Goal: Information Seeking & Learning: Learn about a topic

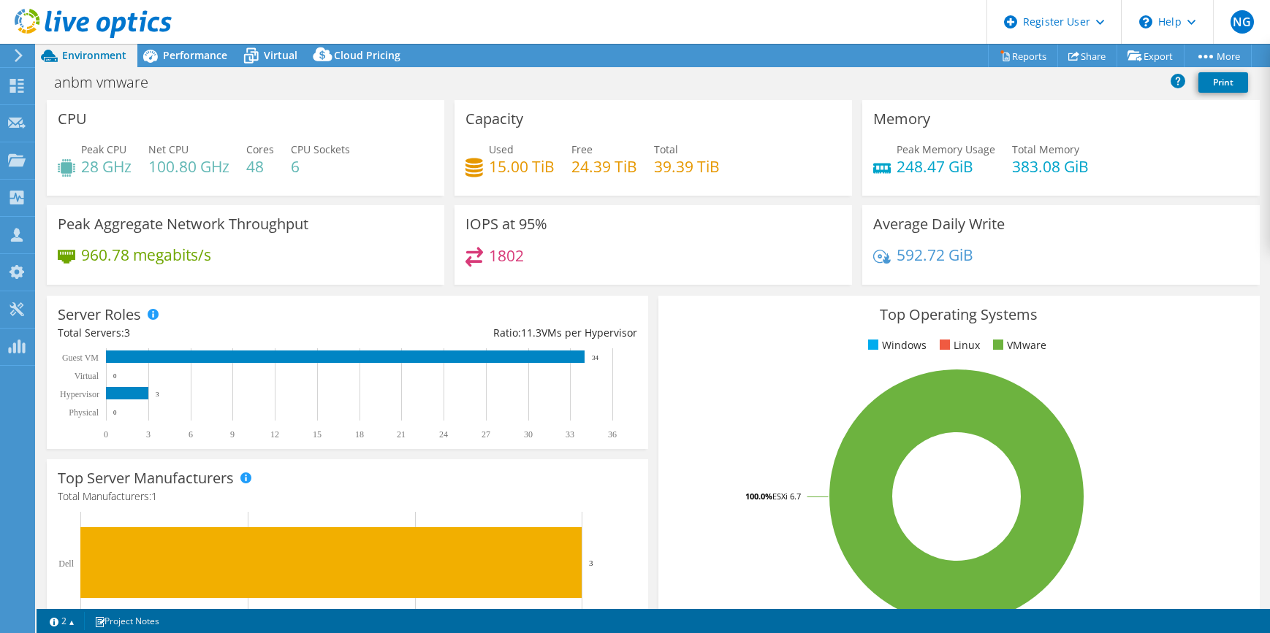
select select "USD"
click at [174, 50] on span "Performance" at bounding box center [195, 55] width 64 height 14
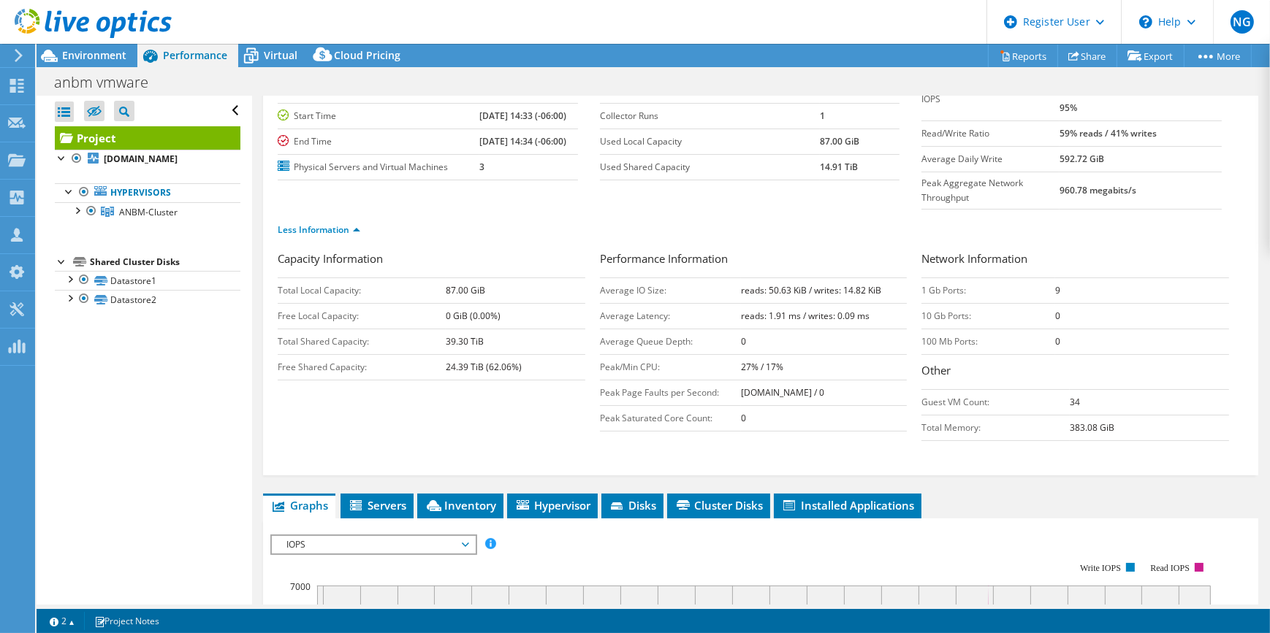
scroll to position [332, 0]
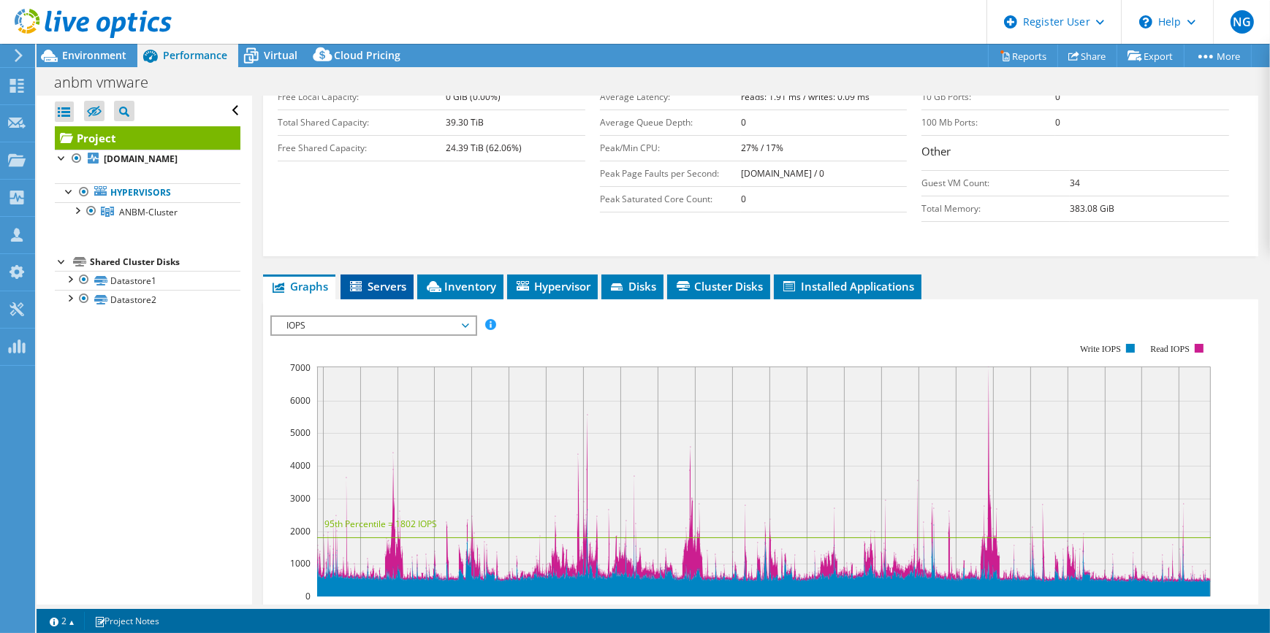
click at [379, 279] on span "Servers" at bounding box center [377, 286] width 58 height 15
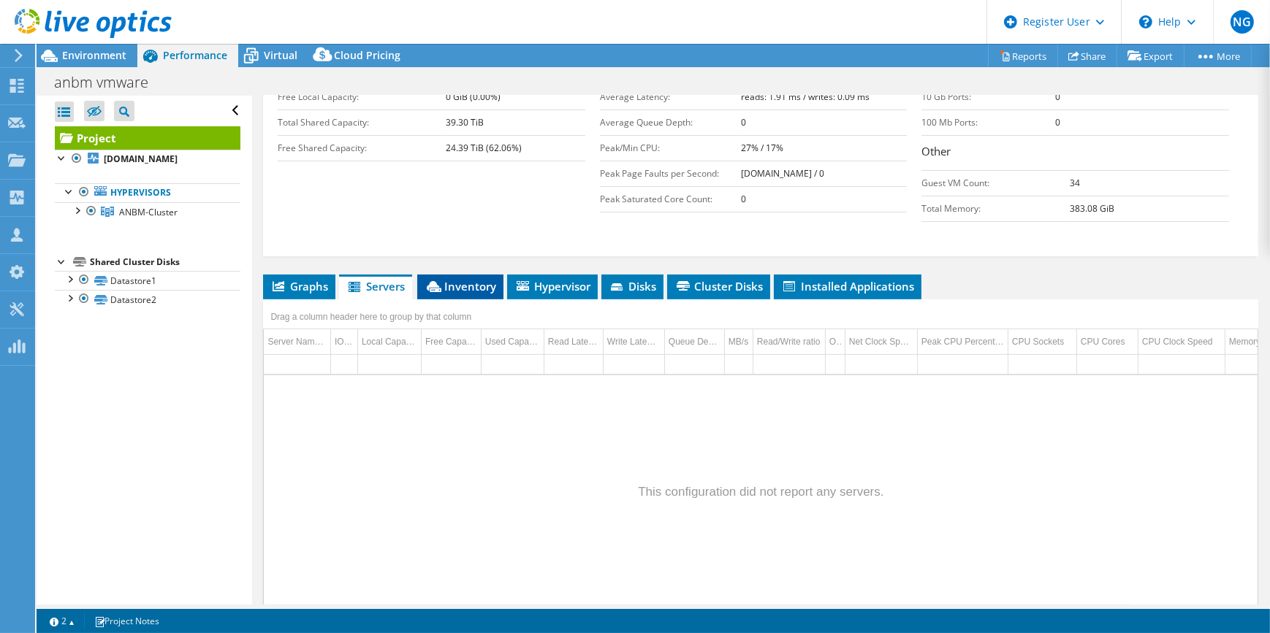
click at [470, 279] on span "Inventory" at bounding box center [460, 286] width 72 height 15
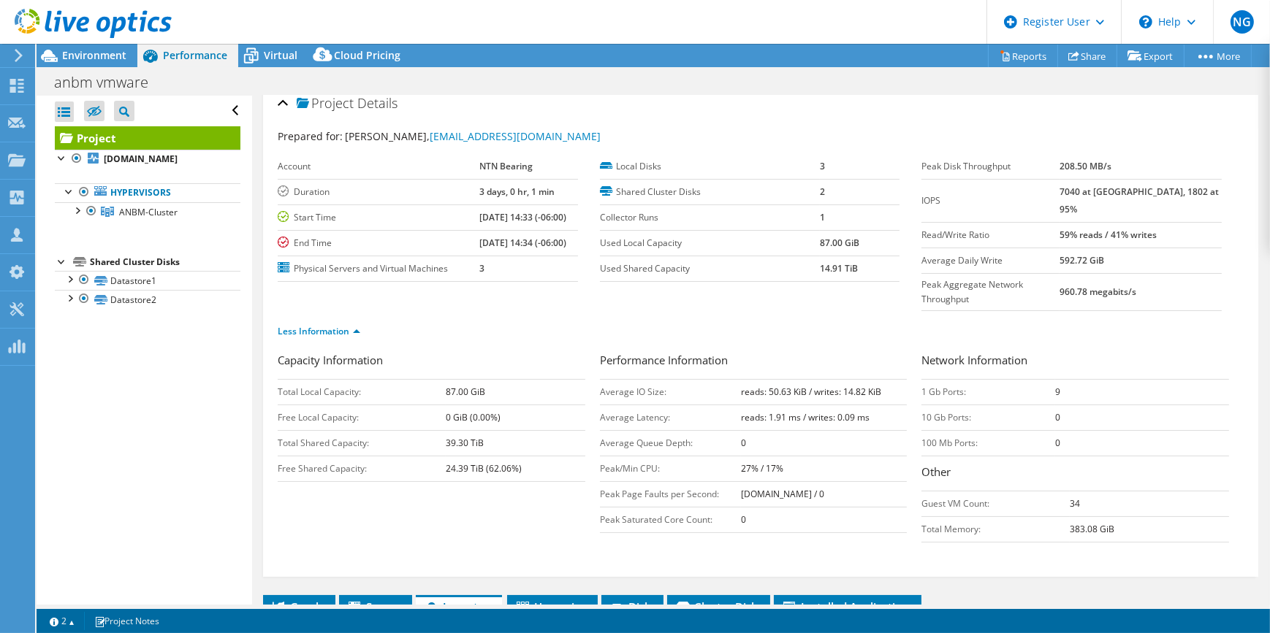
scroll to position [0, 0]
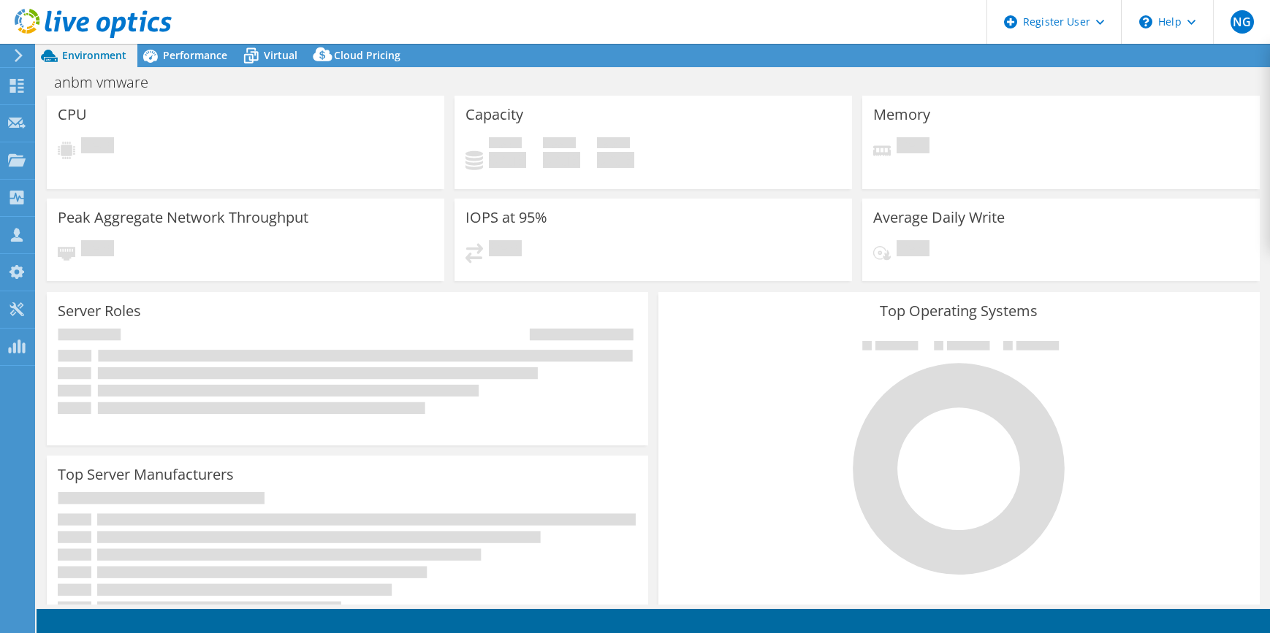
select select "USD"
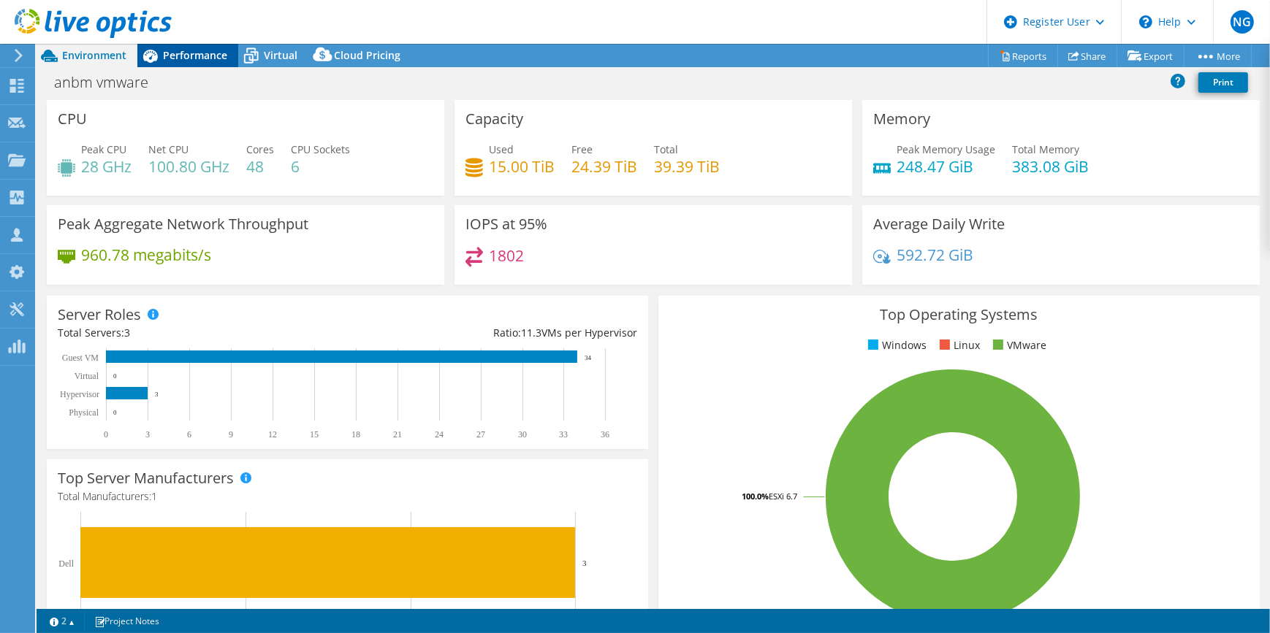
click at [188, 53] on span "Performance" at bounding box center [195, 55] width 64 height 14
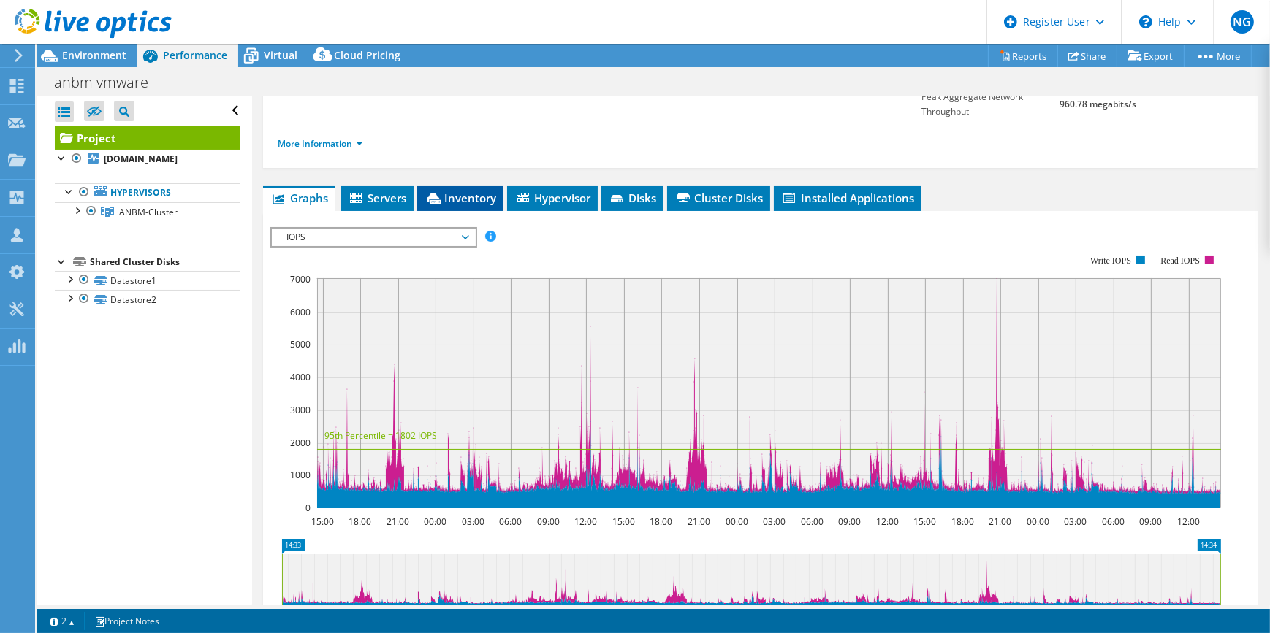
click at [461, 191] on span "Inventory" at bounding box center [460, 198] width 72 height 15
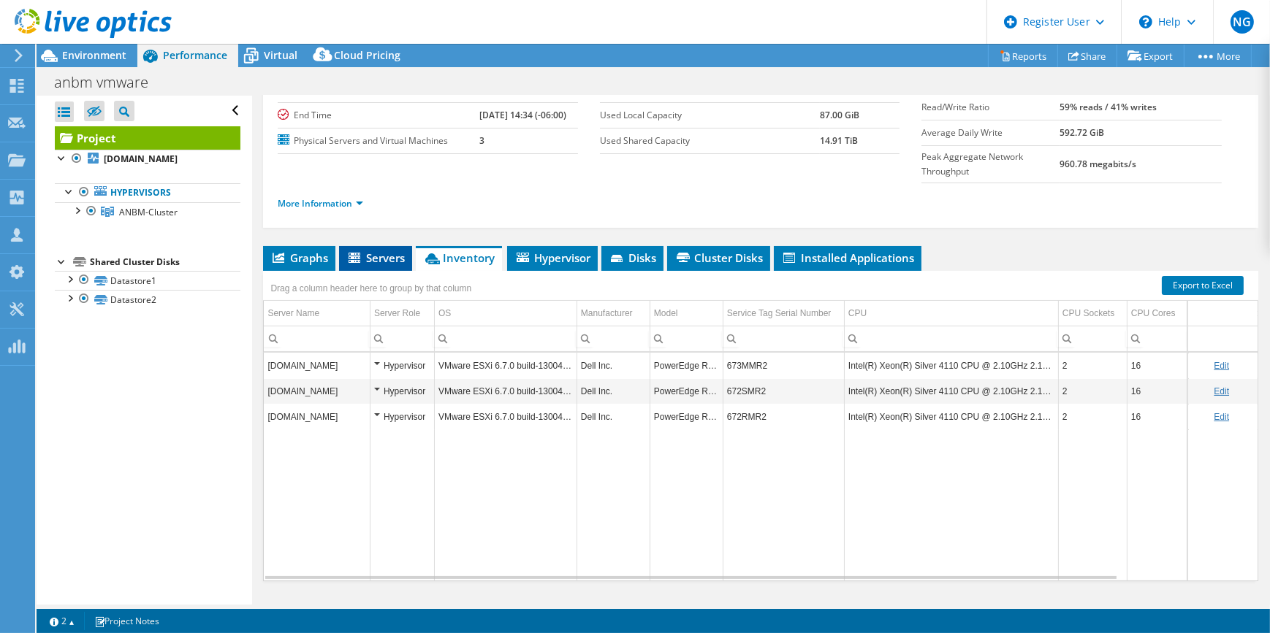
click at [384, 251] on span "Servers" at bounding box center [375, 258] width 58 height 15
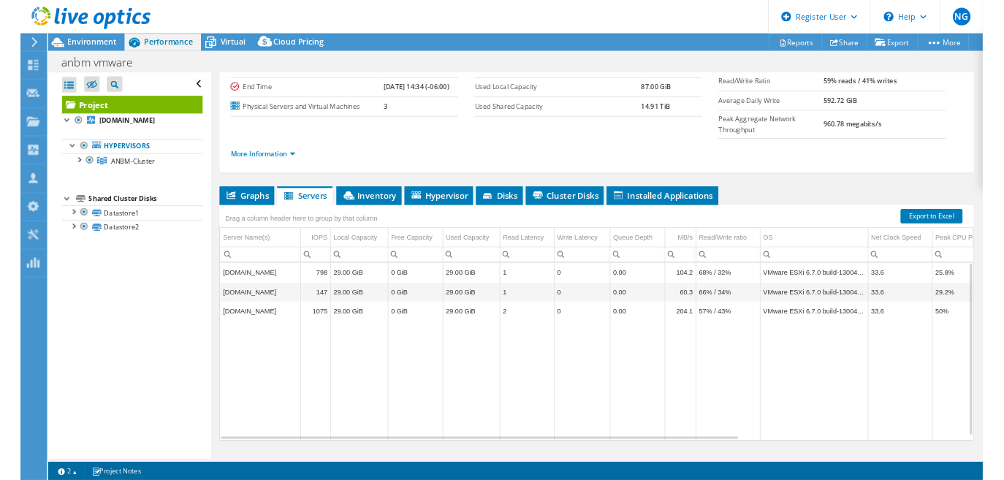
scroll to position [0, 0]
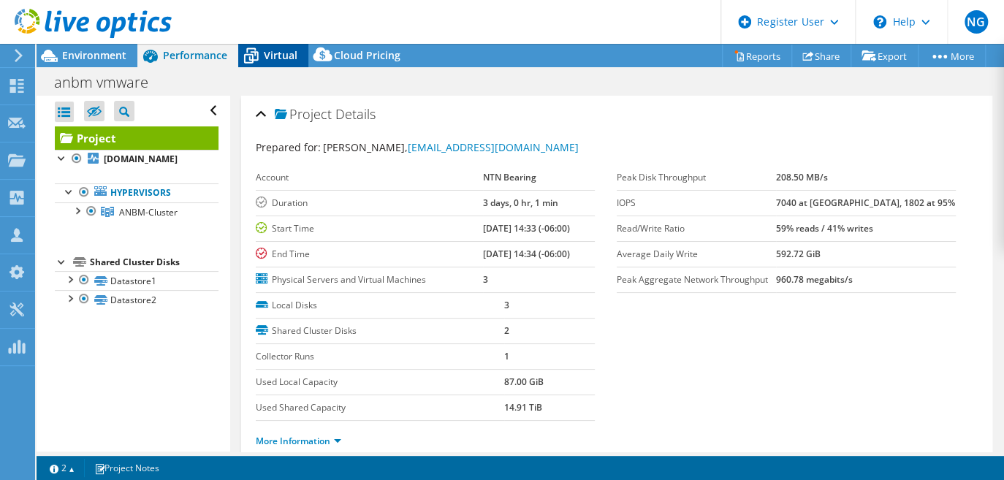
click at [281, 58] on span "Virtual" at bounding box center [281, 55] width 34 height 14
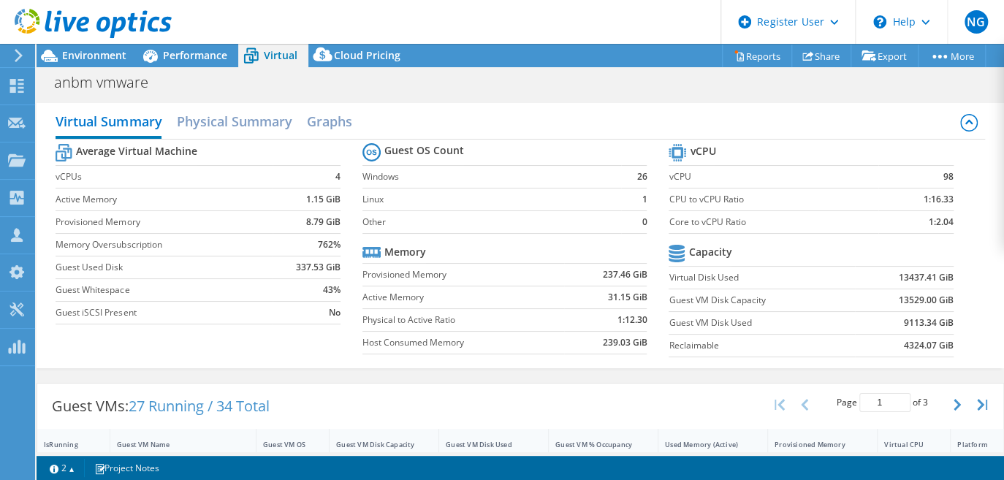
drag, startPoint x: 84, startPoint y: 53, endPoint x: 156, endPoint y: 45, distance: 72.1
click at [84, 53] on span "Environment" at bounding box center [94, 55] width 64 height 14
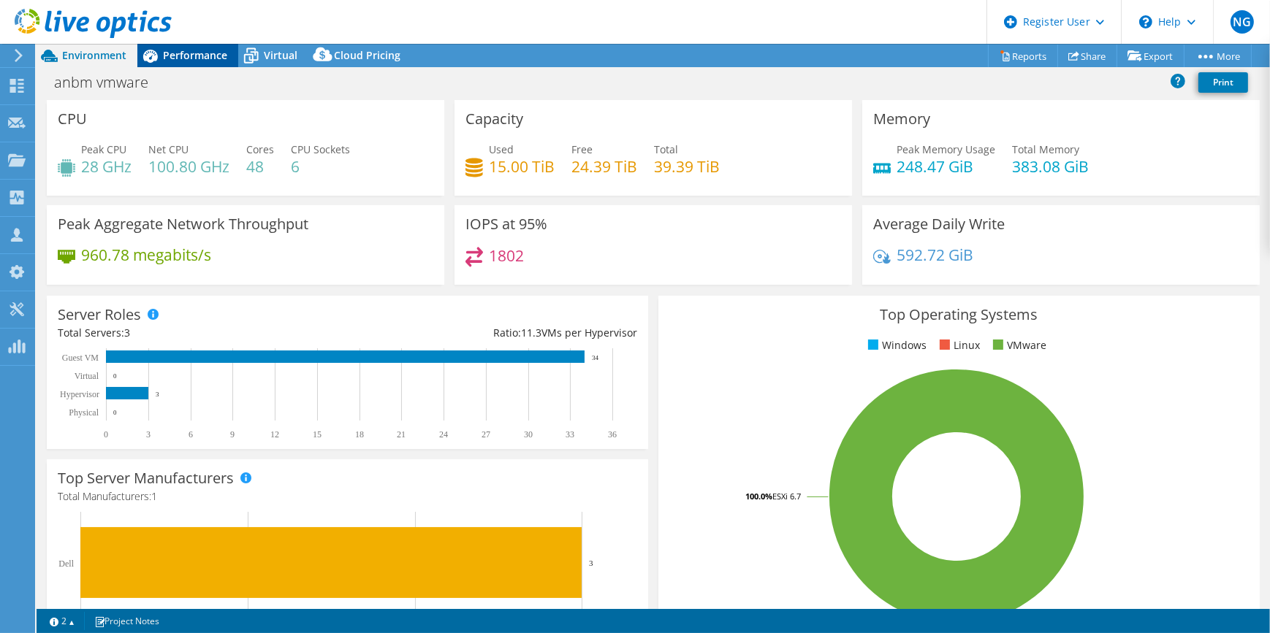
click at [186, 59] on span "Performance" at bounding box center [195, 55] width 64 height 14
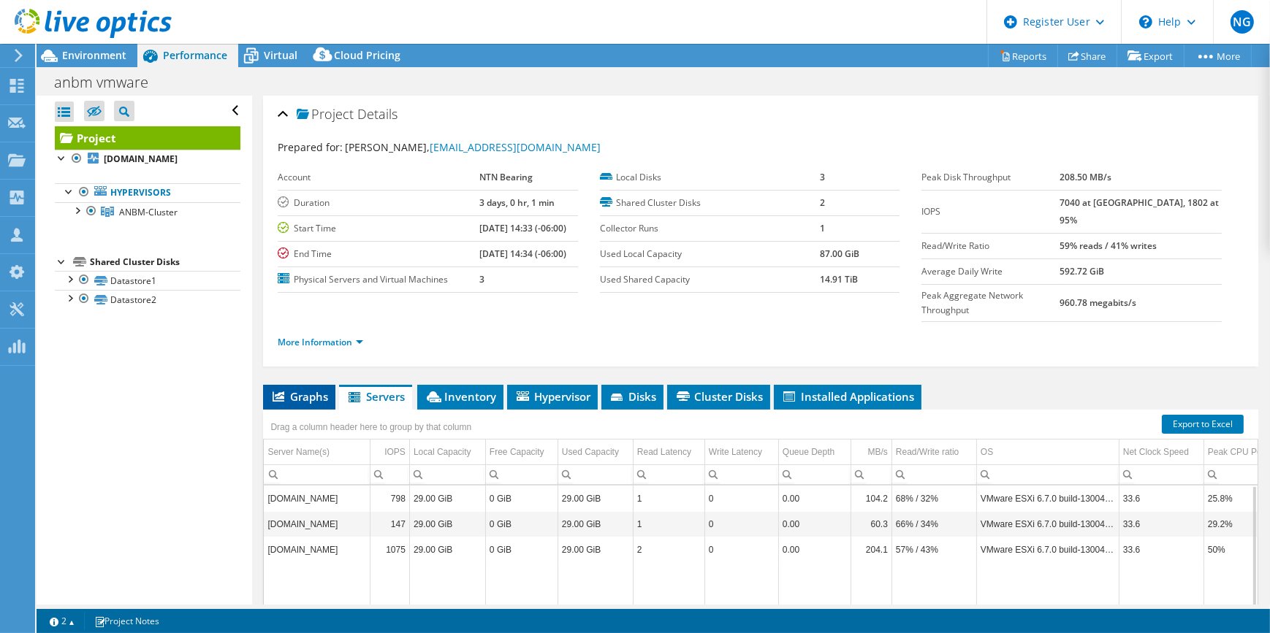
click at [307, 389] on span "Graphs" at bounding box center [299, 396] width 58 height 15
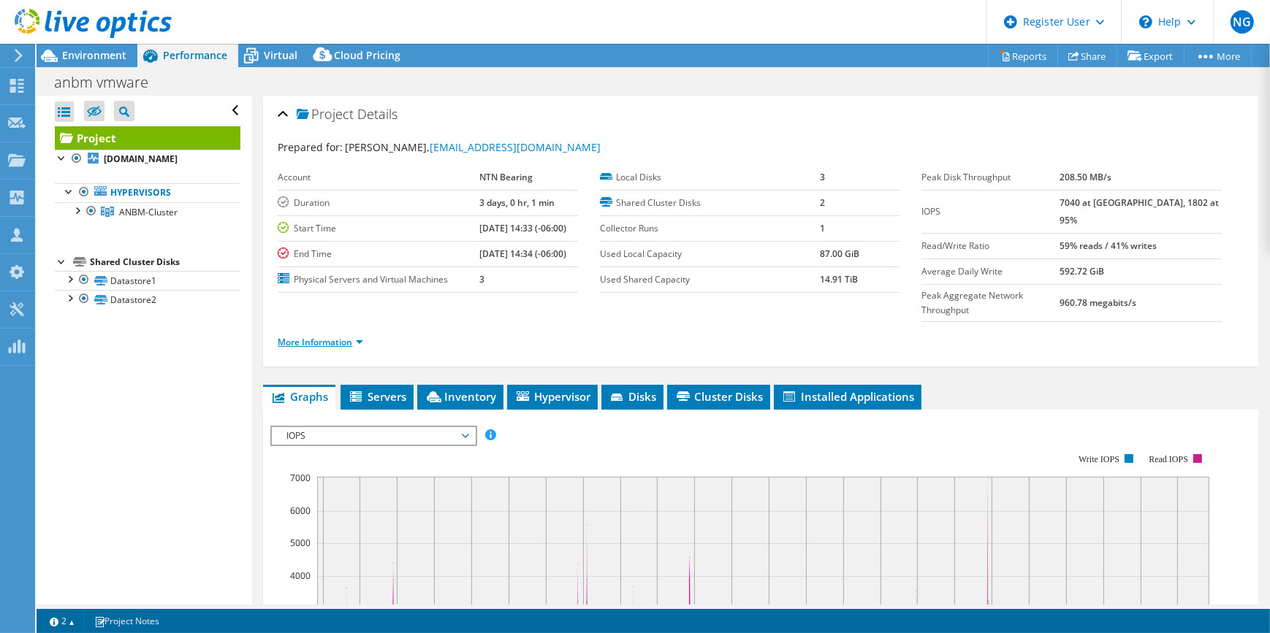
click at [357, 336] on link "More Information" at bounding box center [320, 342] width 85 height 12
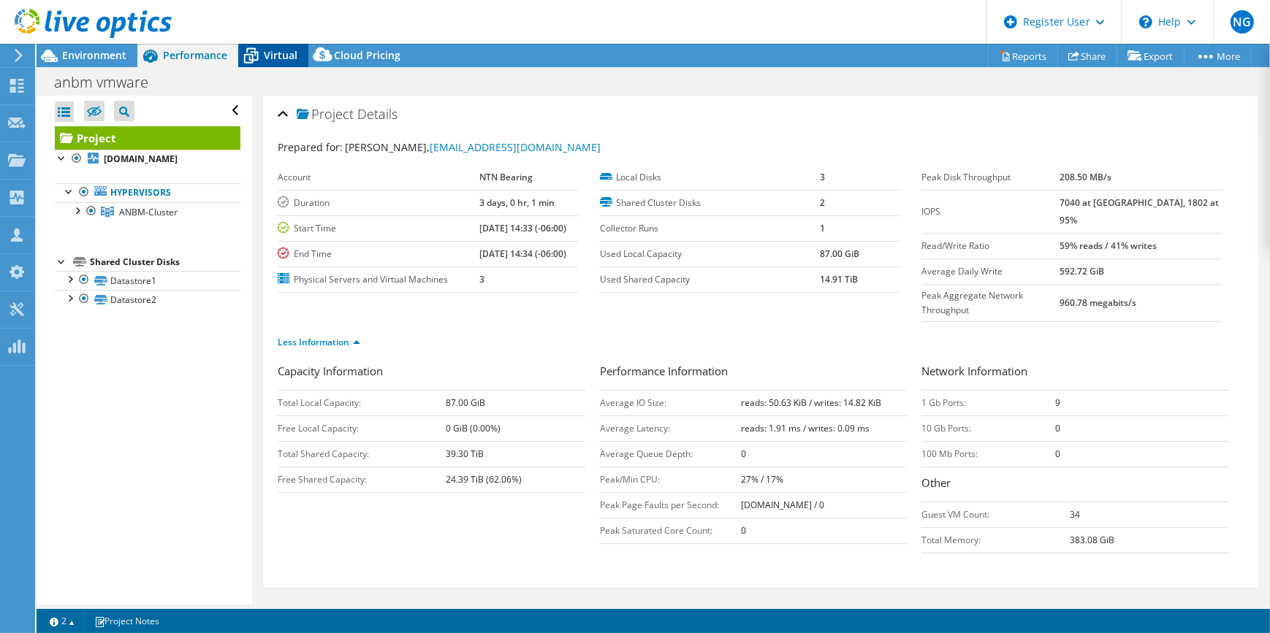
click at [272, 52] on span "Virtual" at bounding box center [281, 55] width 34 height 14
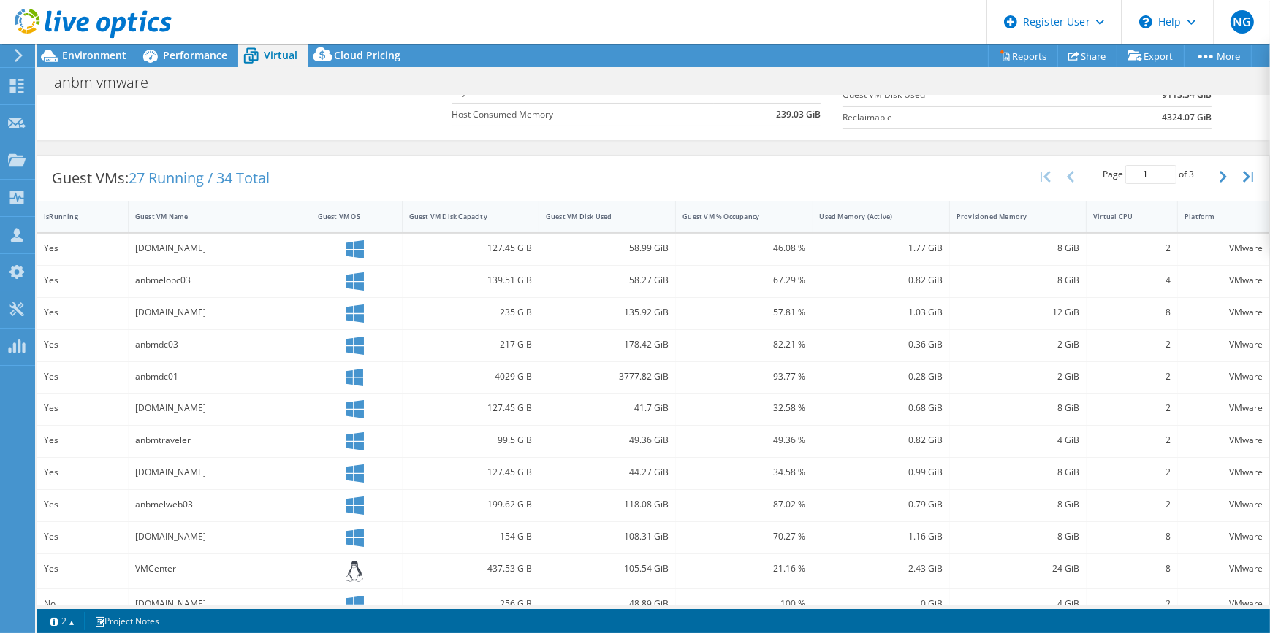
scroll to position [265, 0]
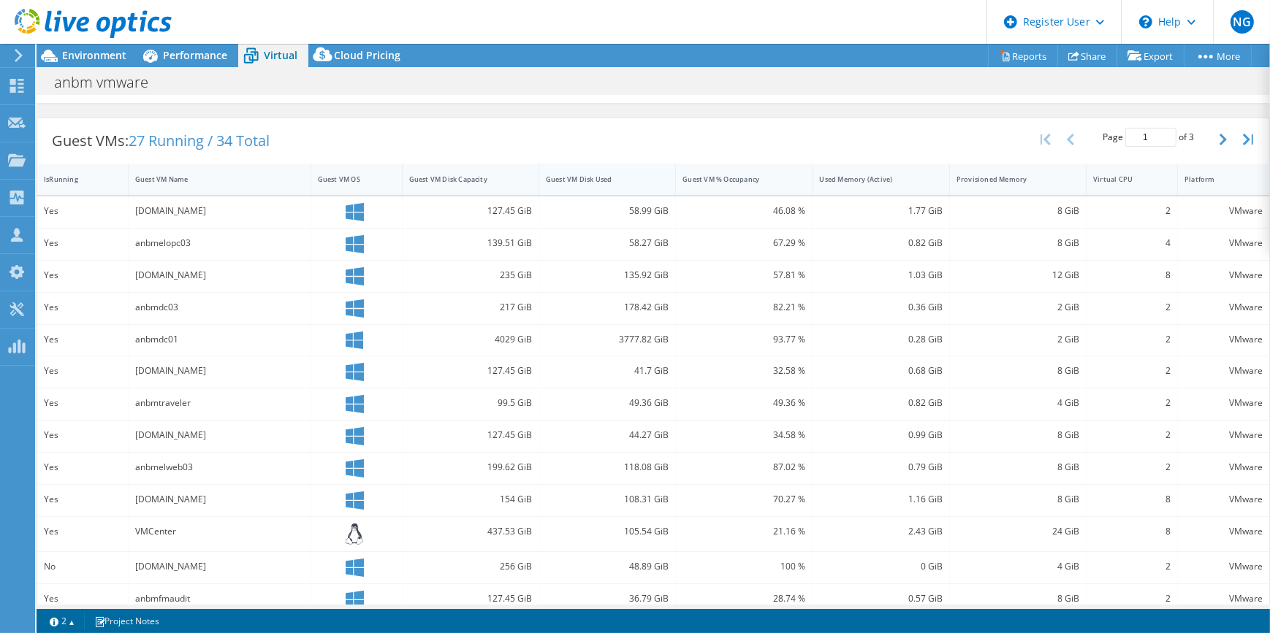
click at [592, 181] on div "Guest VM Disk Used" at bounding box center [598, 179] width 105 height 9
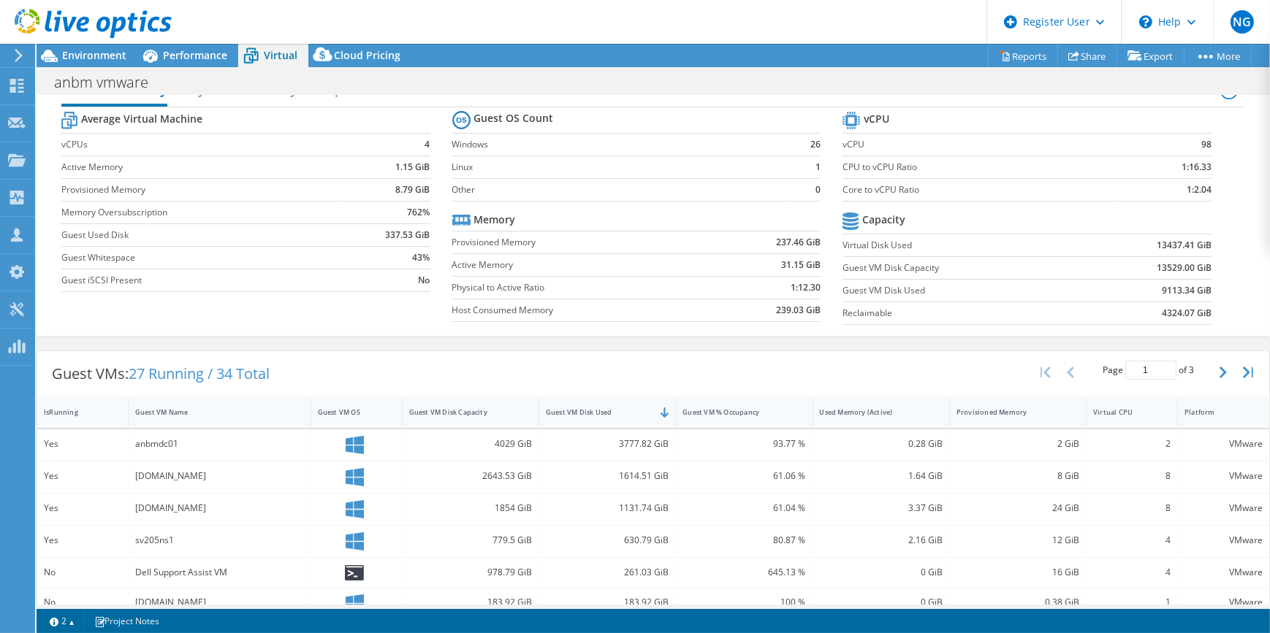
scroll to position [0, 0]
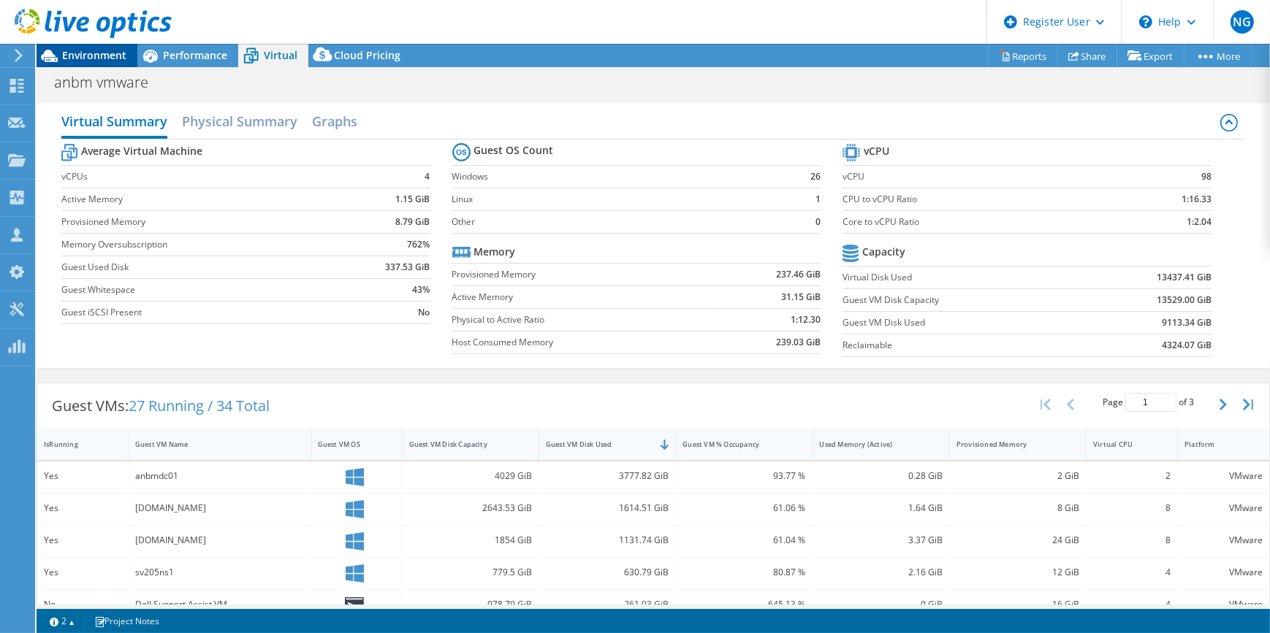
click at [103, 51] on span "Environment" at bounding box center [94, 55] width 64 height 14
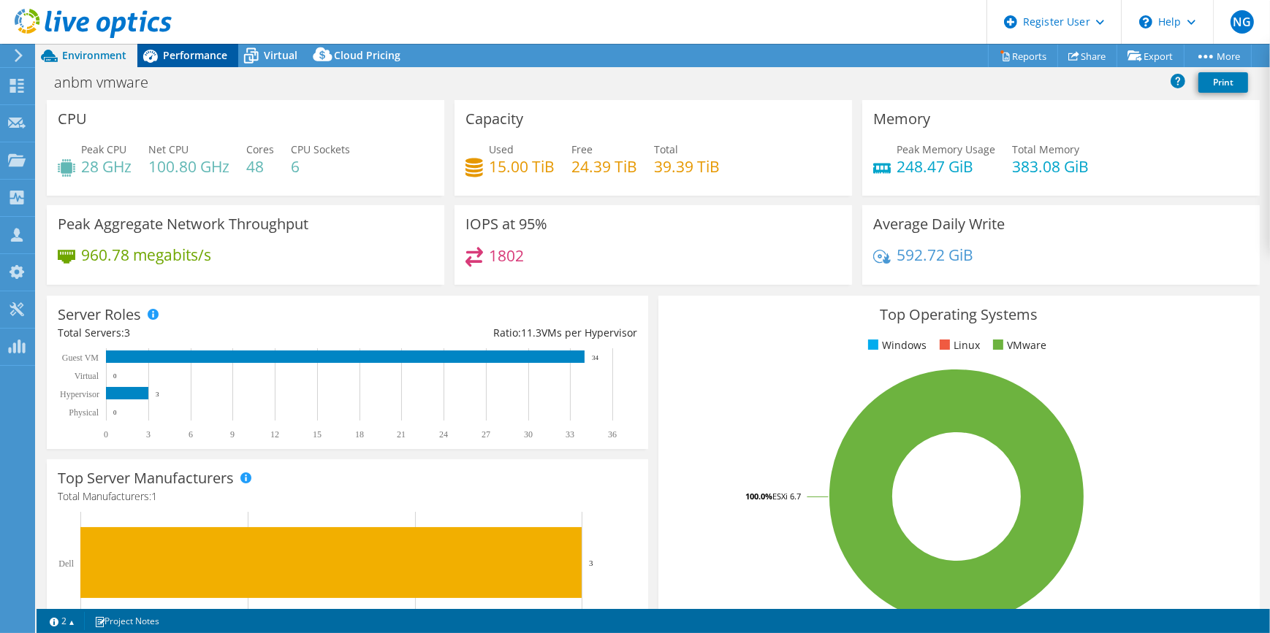
click at [232, 53] on div "Performance" at bounding box center [187, 55] width 101 height 23
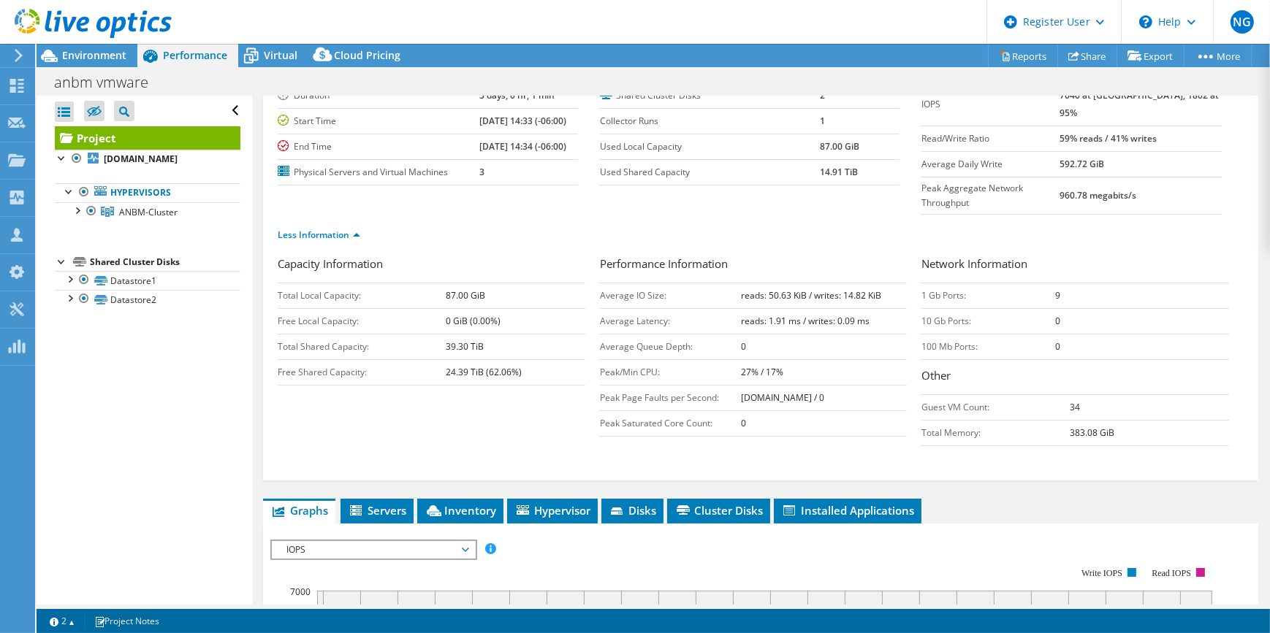
scroll to position [265, 0]
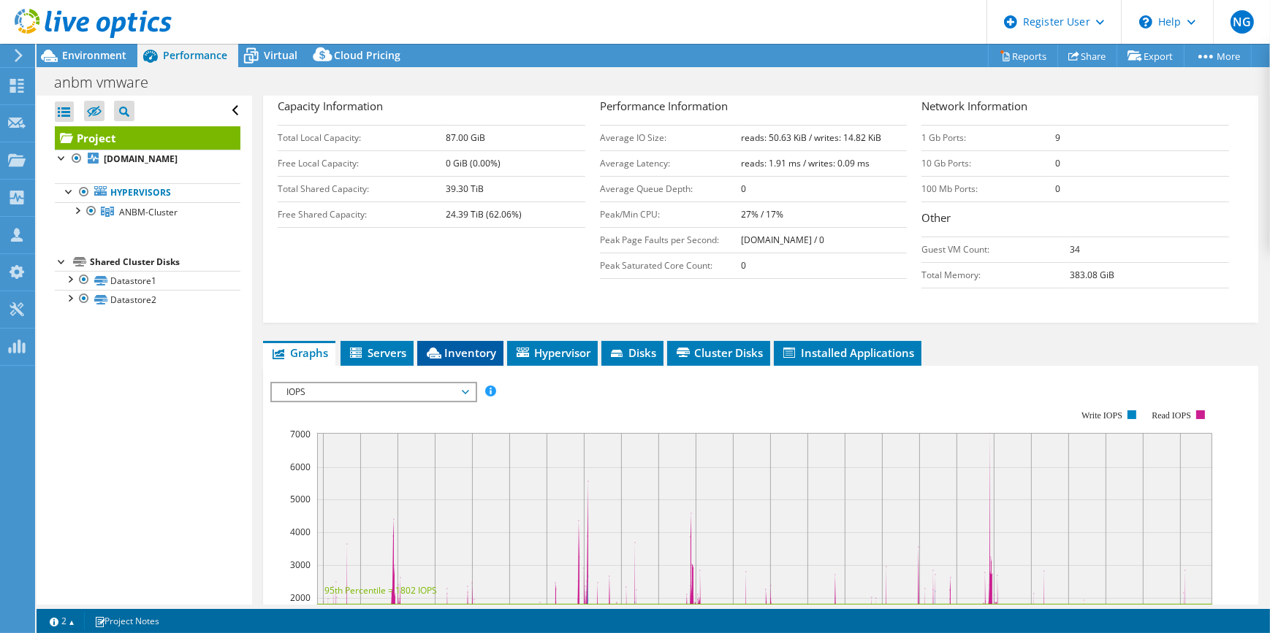
click at [497, 341] on li "Inventory" at bounding box center [460, 353] width 86 height 25
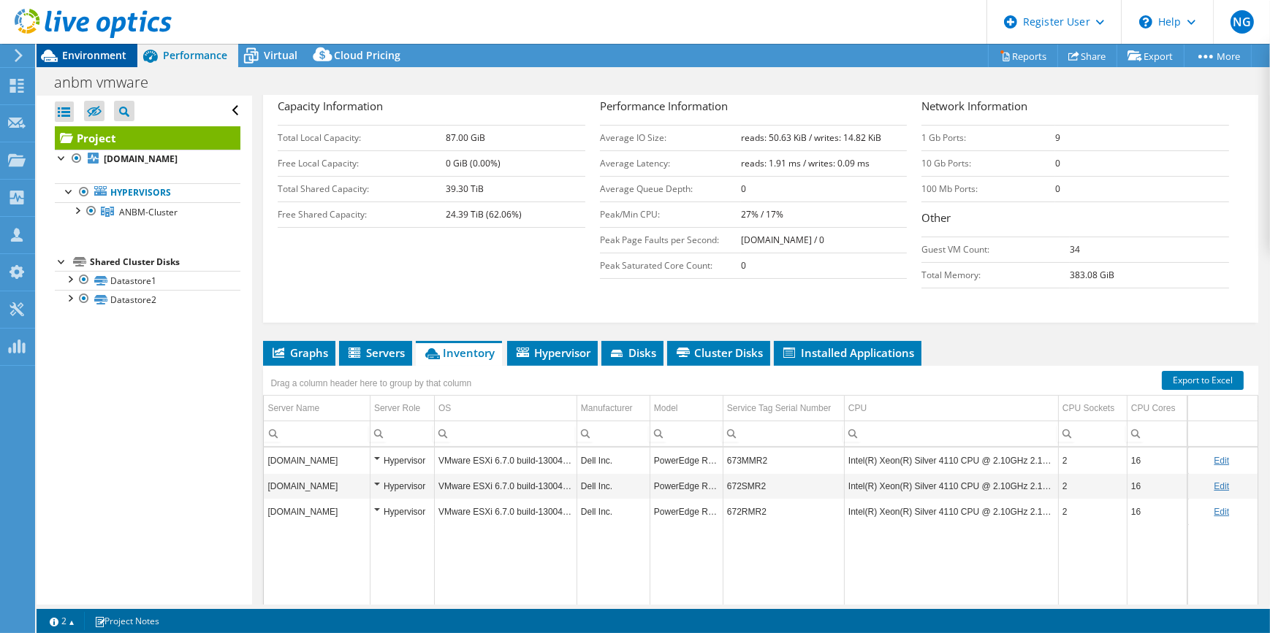
click at [92, 63] on div "Environment" at bounding box center [87, 55] width 101 height 23
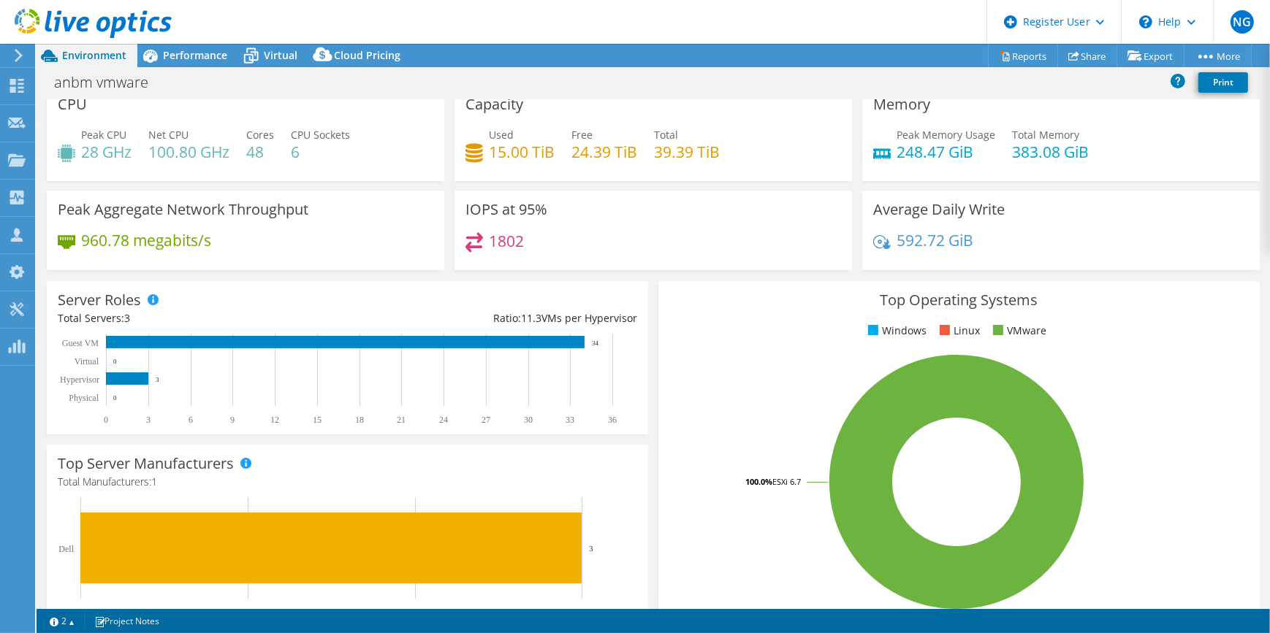
scroll to position [0, 0]
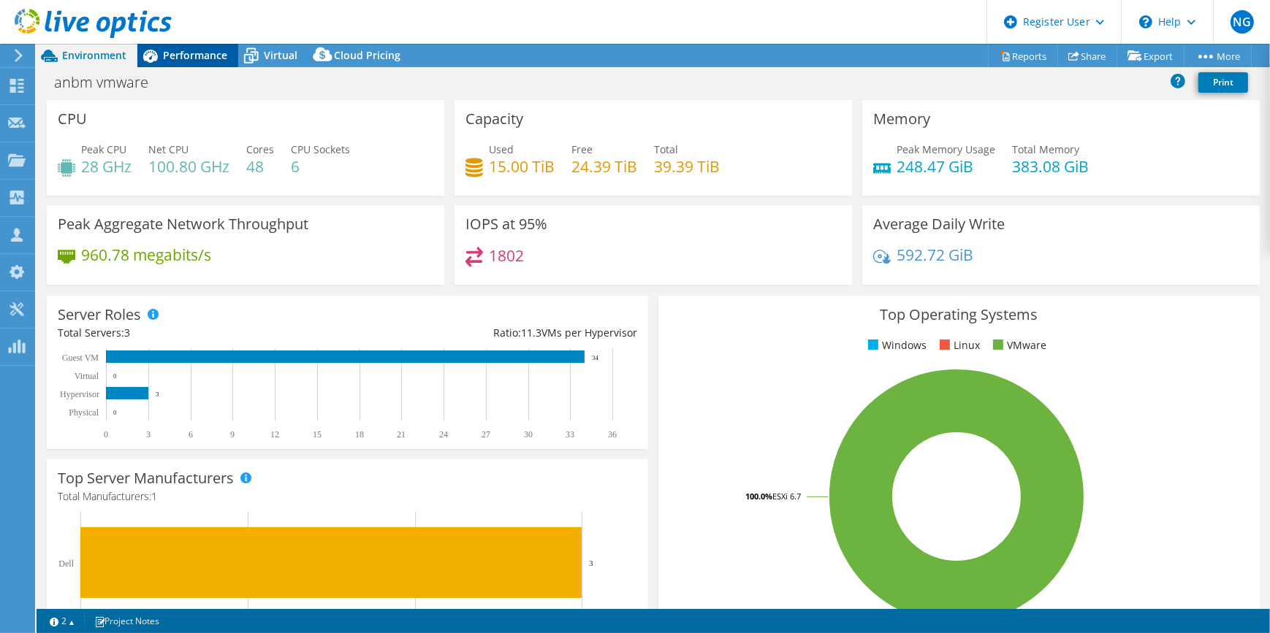
click at [182, 64] on div "Performance" at bounding box center [187, 55] width 101 height 23
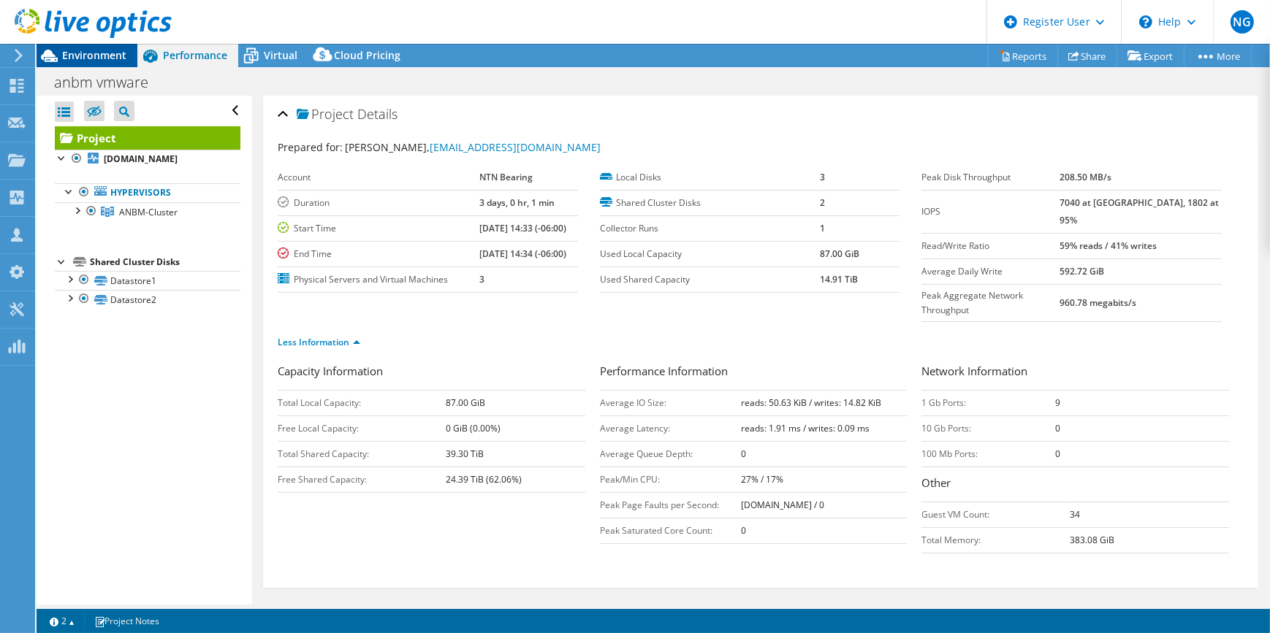
click at [94, 50] on span "Environment" at bounding box center [94, 55] width 64 height 14
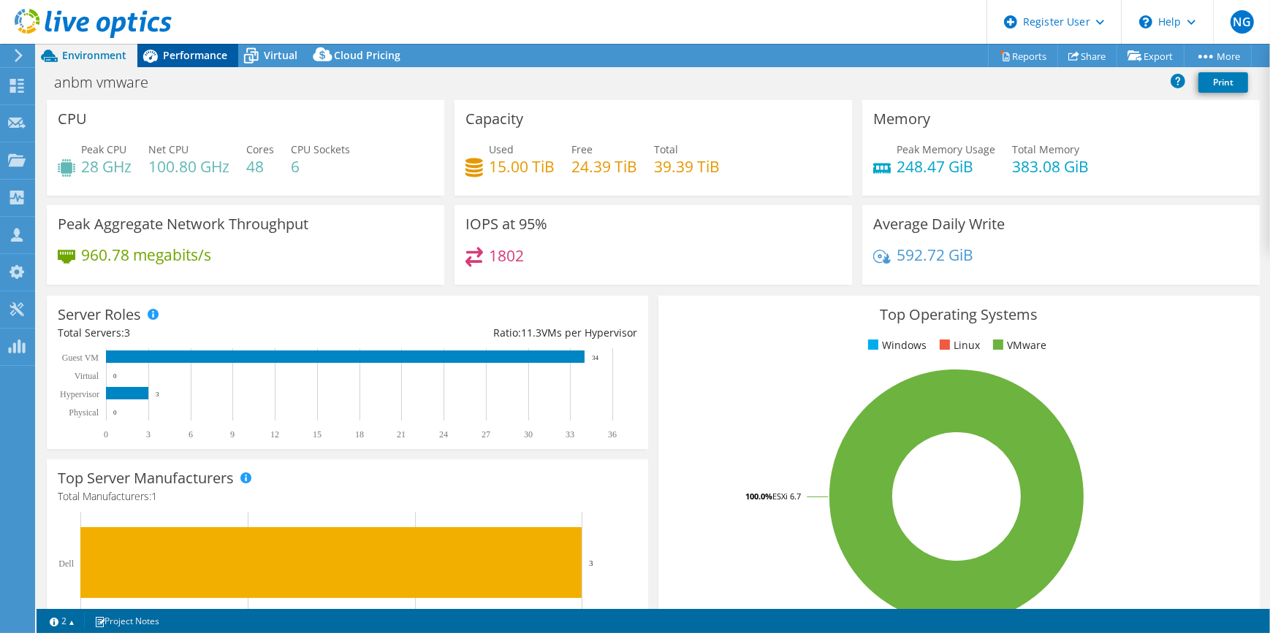
click at [190, 48] on span "Performance" at bounding box center [195, 55] width 64 height 14
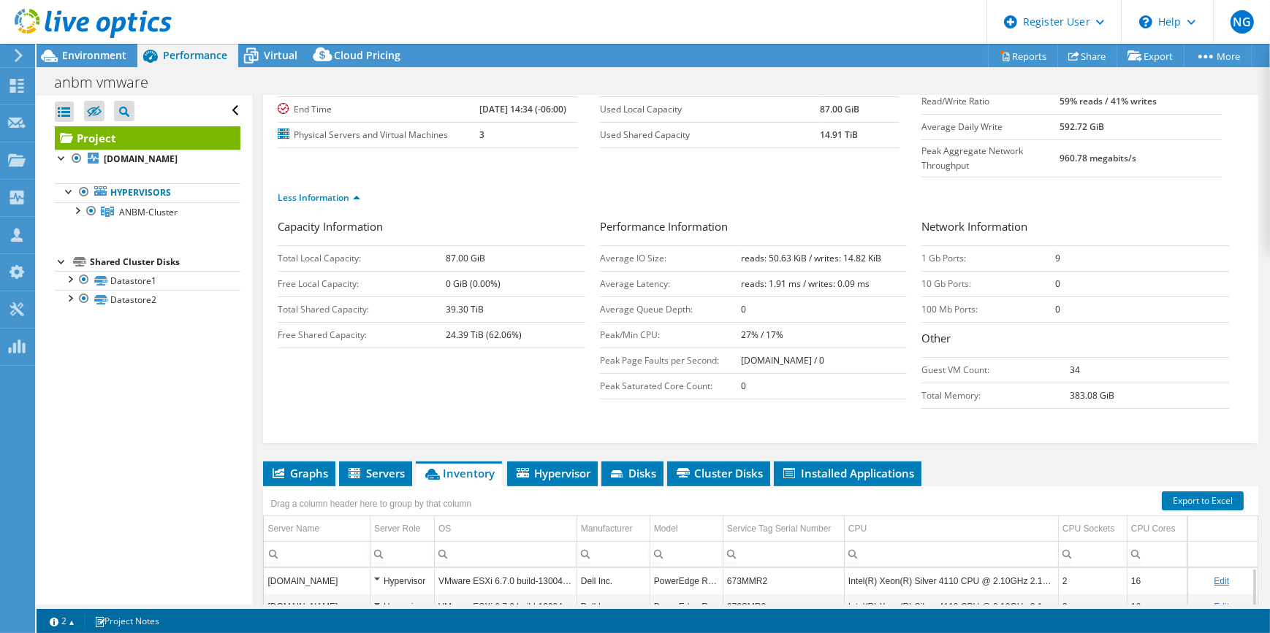
scroll to position [132, 0]
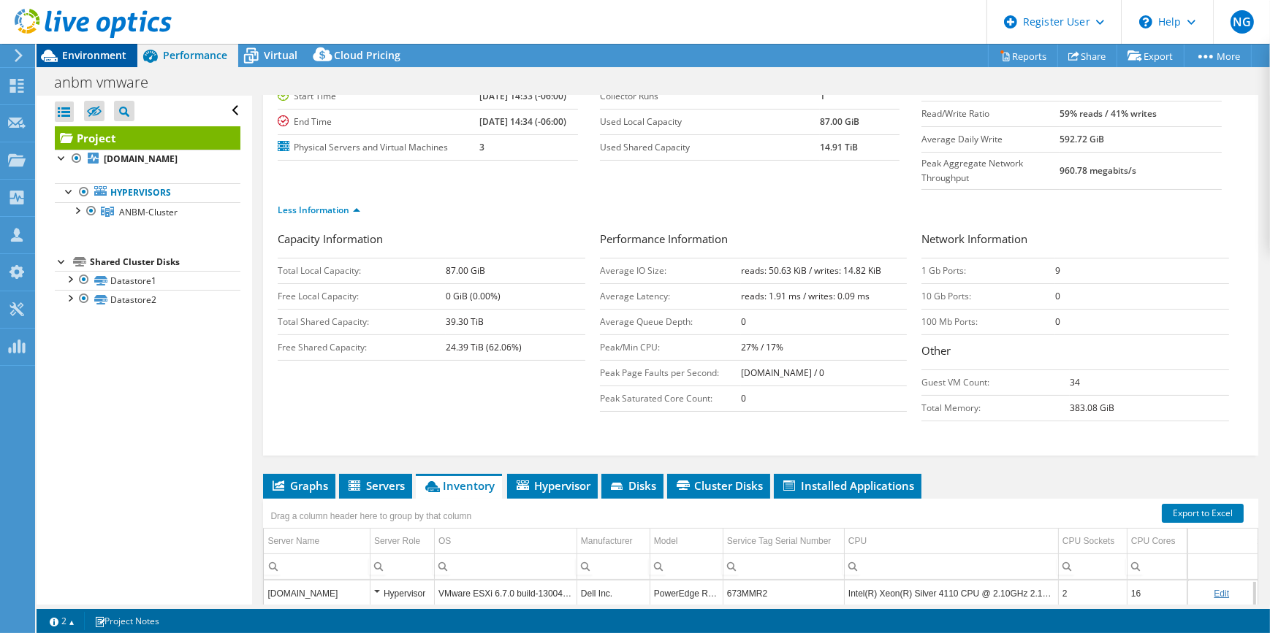
click at [88, 51] on span "Environment" at bounding box center [94, 55] width 64 height 14
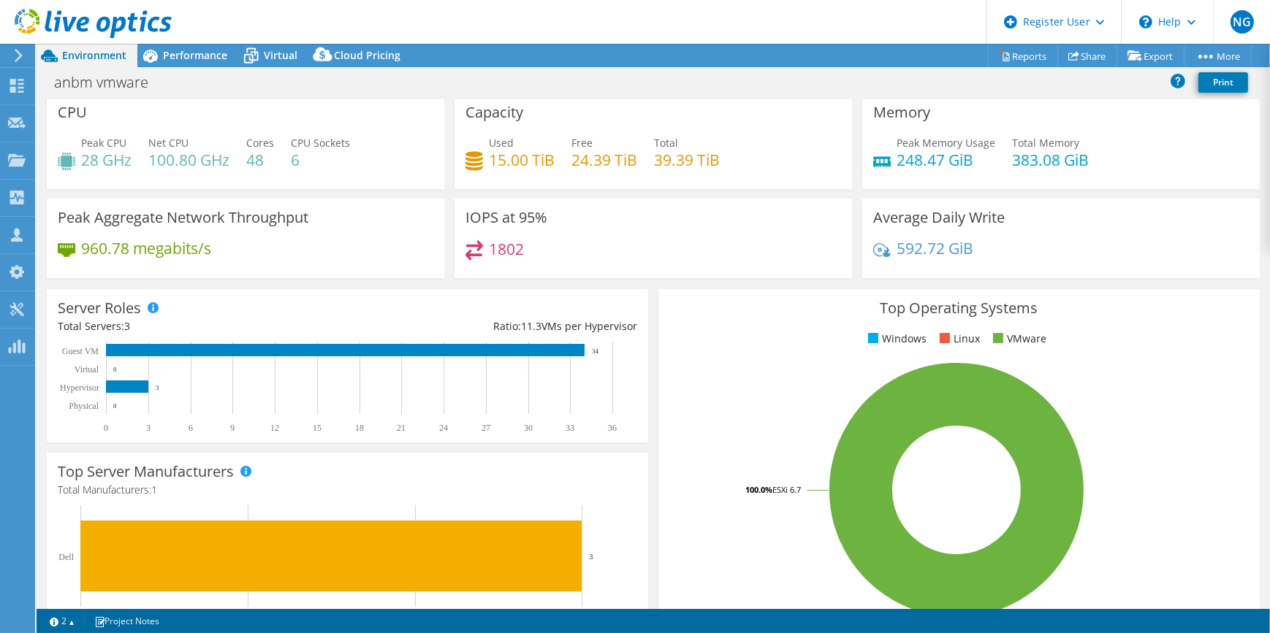
scroll to position [0, 0]
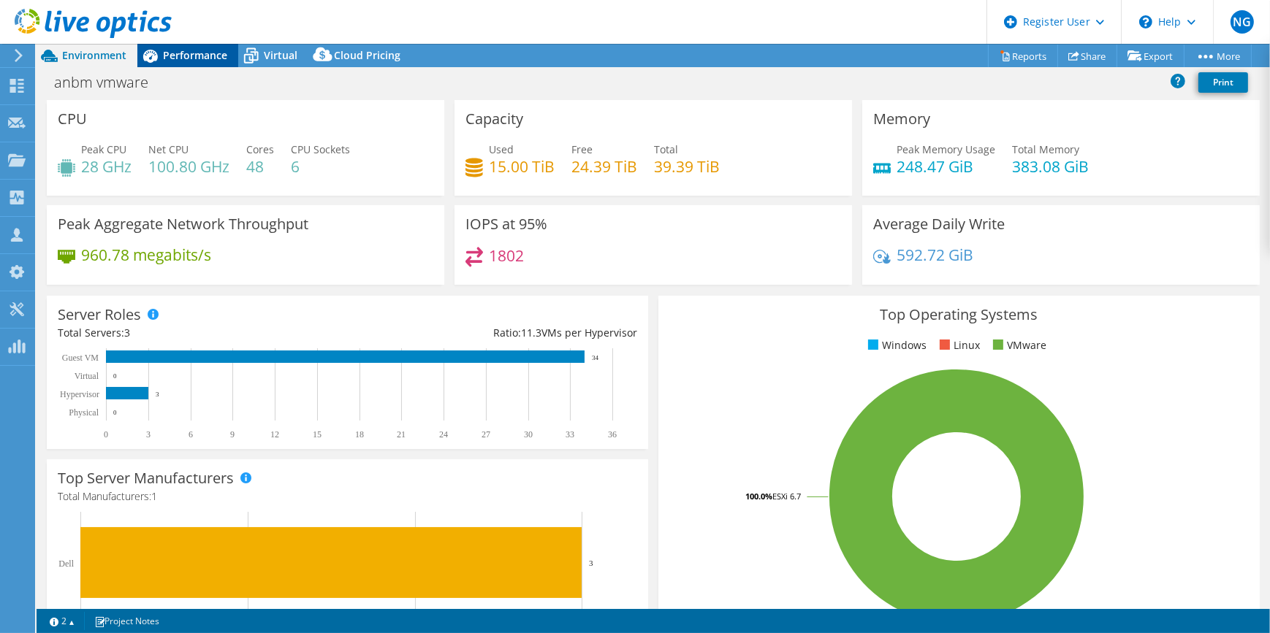
click at [221, 53] on span "Performance" at bounding box center [195, 55] width 64 height 14
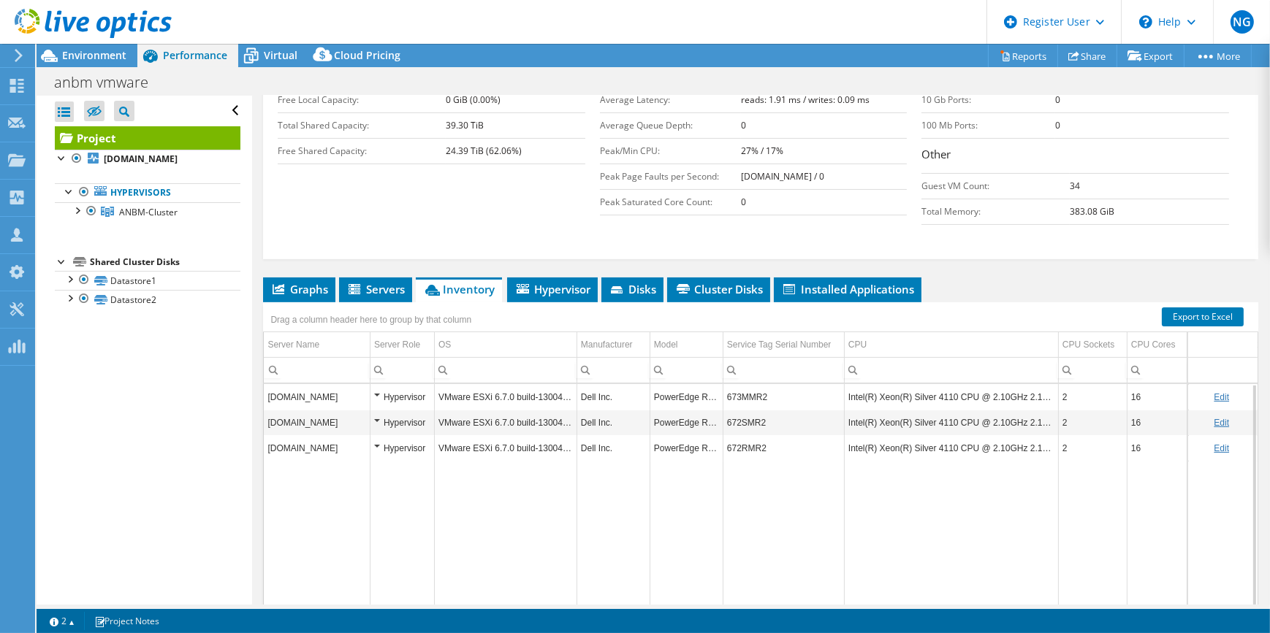
scroll to position [332, 0]
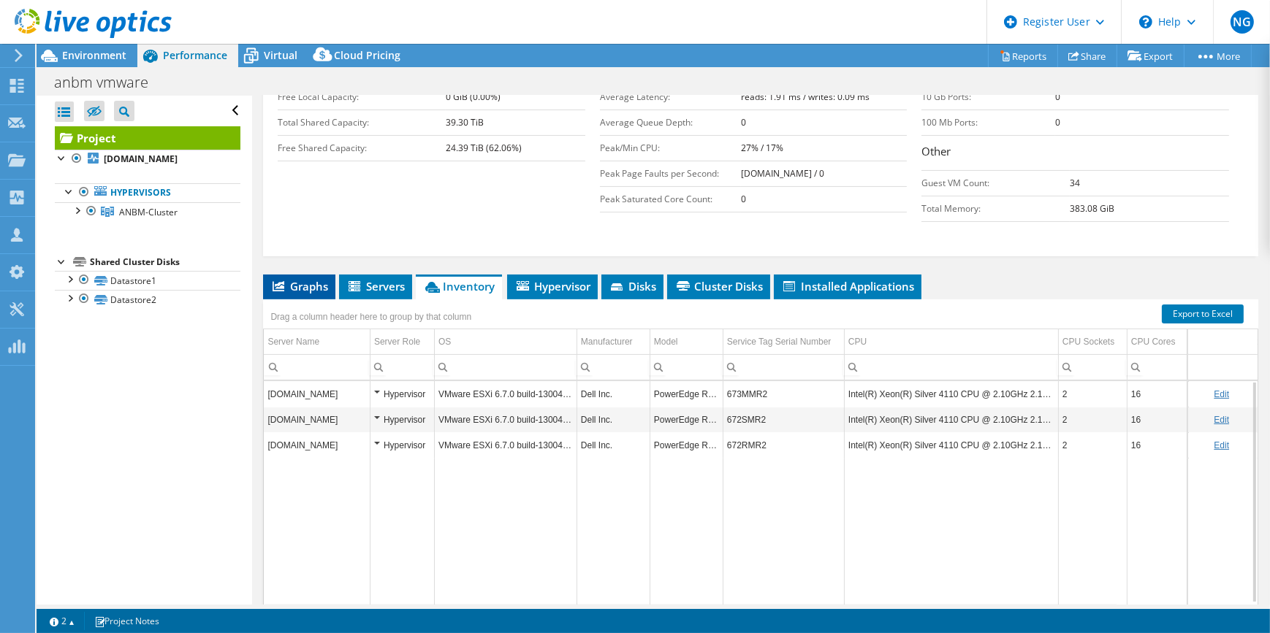
click at [313, 279] on span "Graphs" at bounding box center [299, 286] width 58 height 15
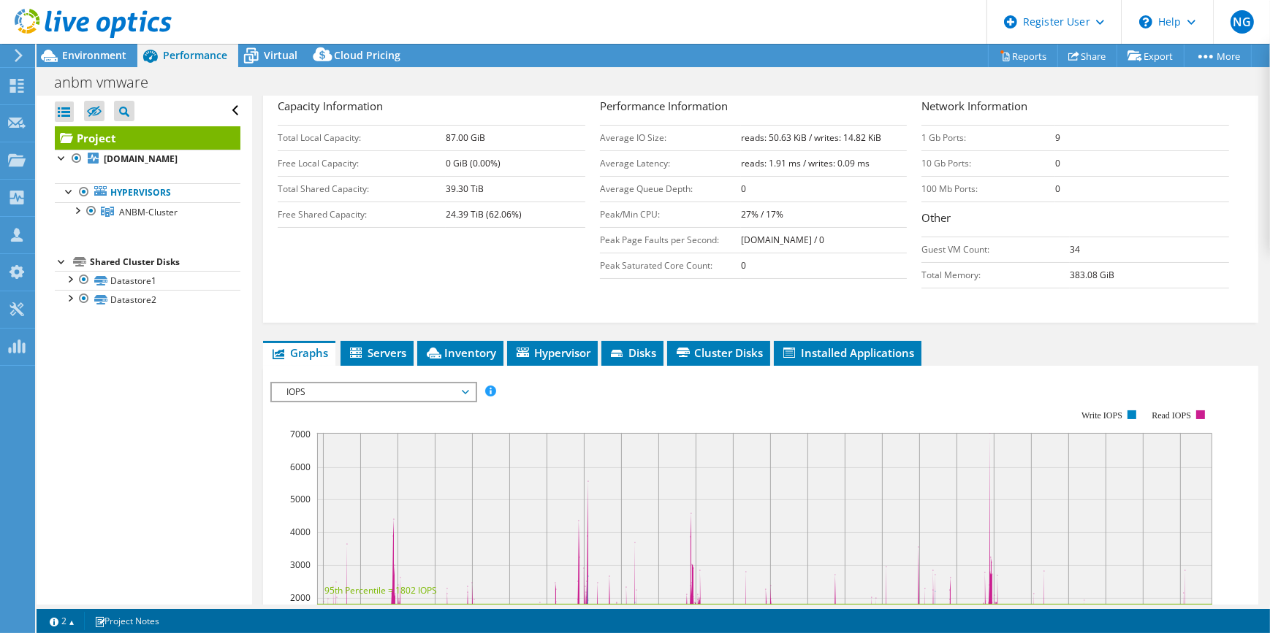
scroll to position [199, 0]
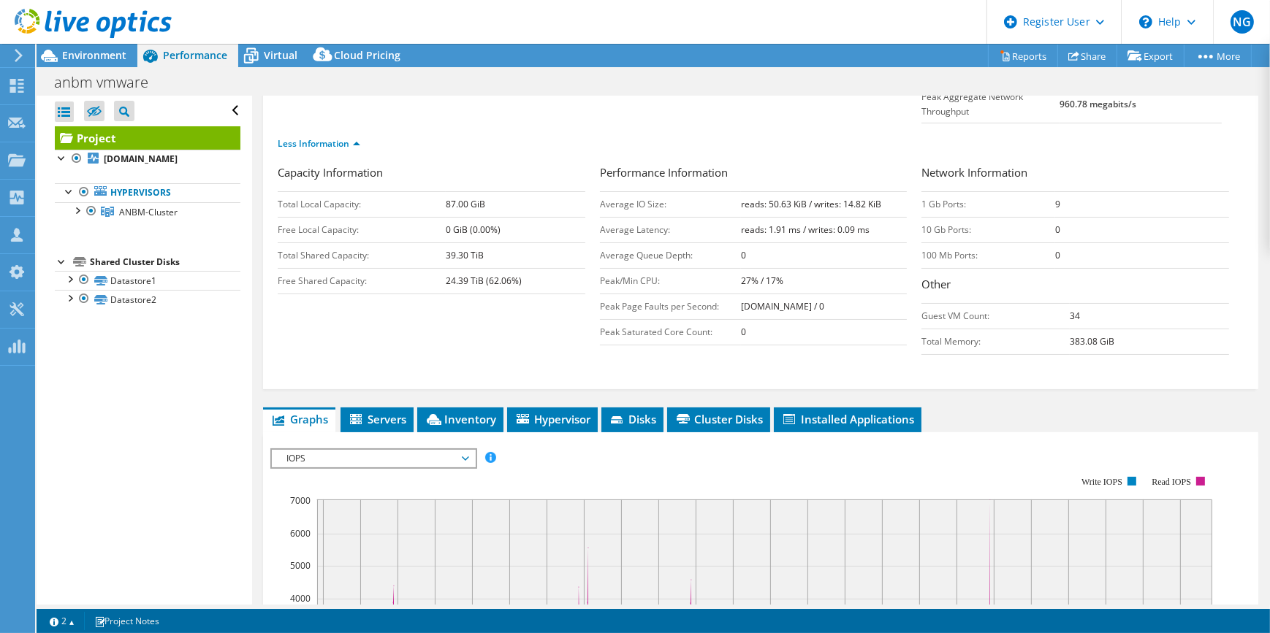
click at [386, 450] on span "IOPS" at bounding box center [373, 459] width 188 height 18
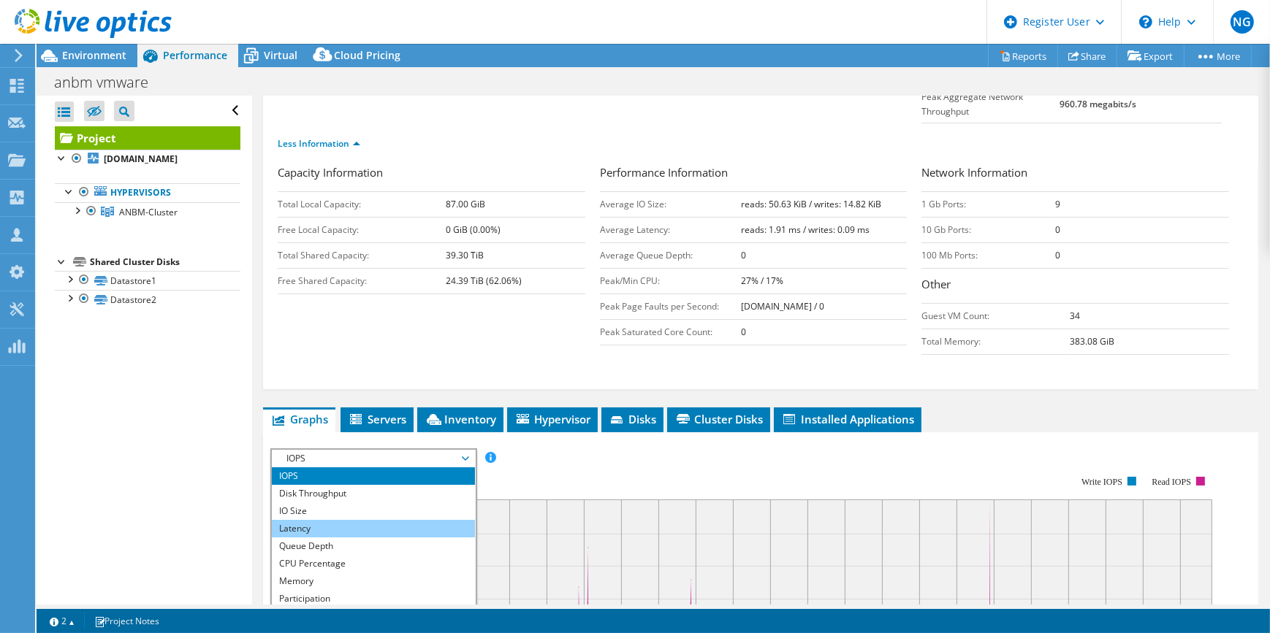
click at [376, 520] on li "Latency" at bounding box center [373, 529] width 202 height 18
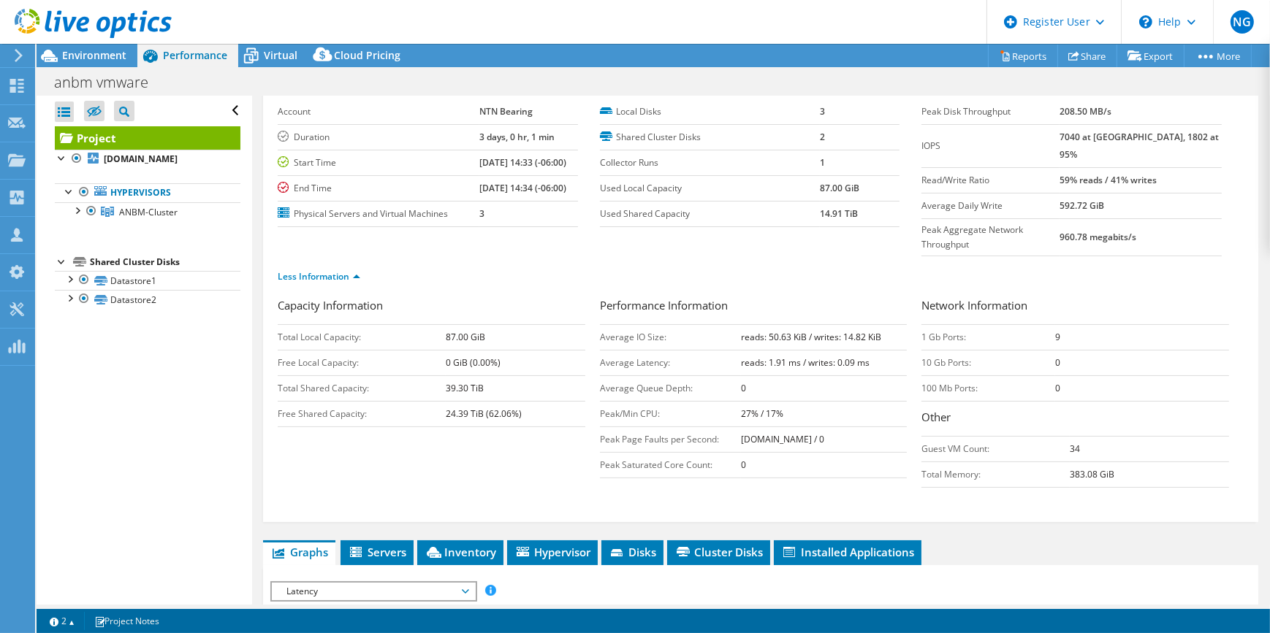
scroll to position [0, 0]
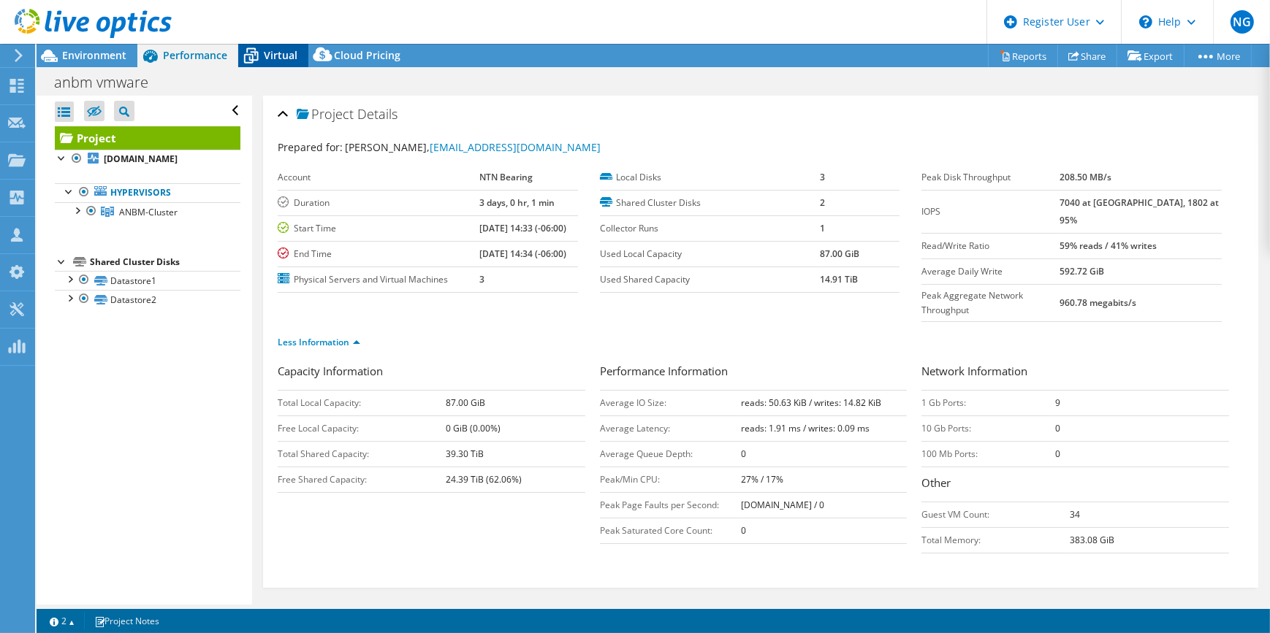
click at [285, 59] on span "Virtual" at bounding box center [281, 55] width 34 height 14
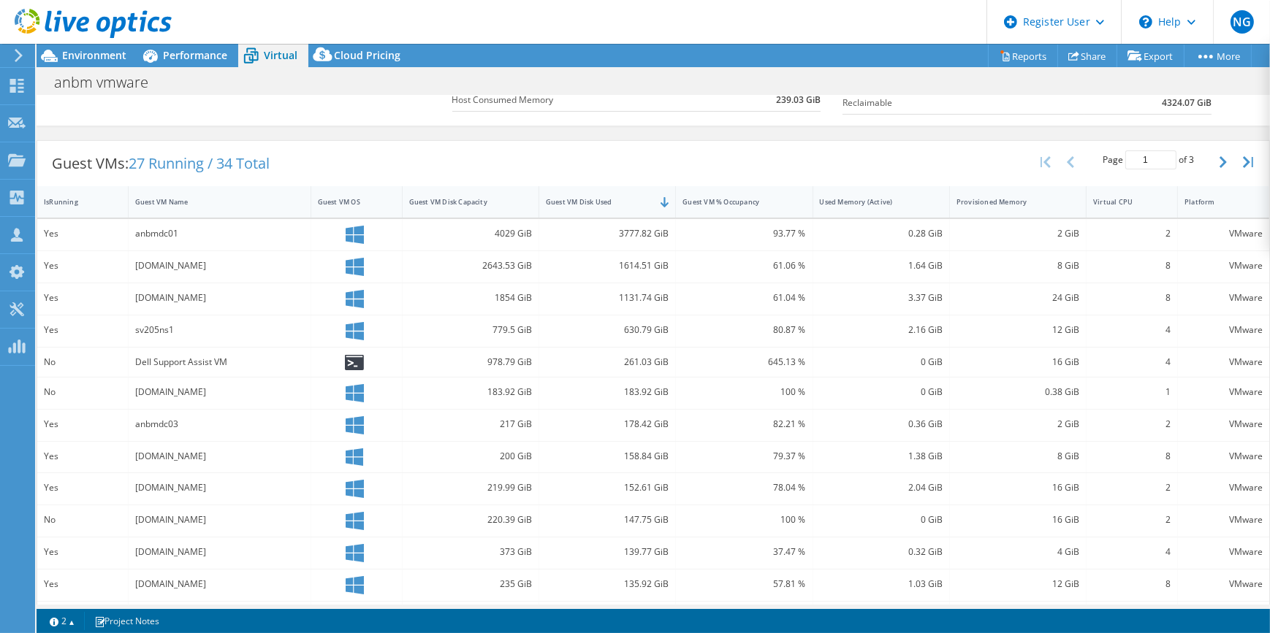
scroll to position [265, 0]
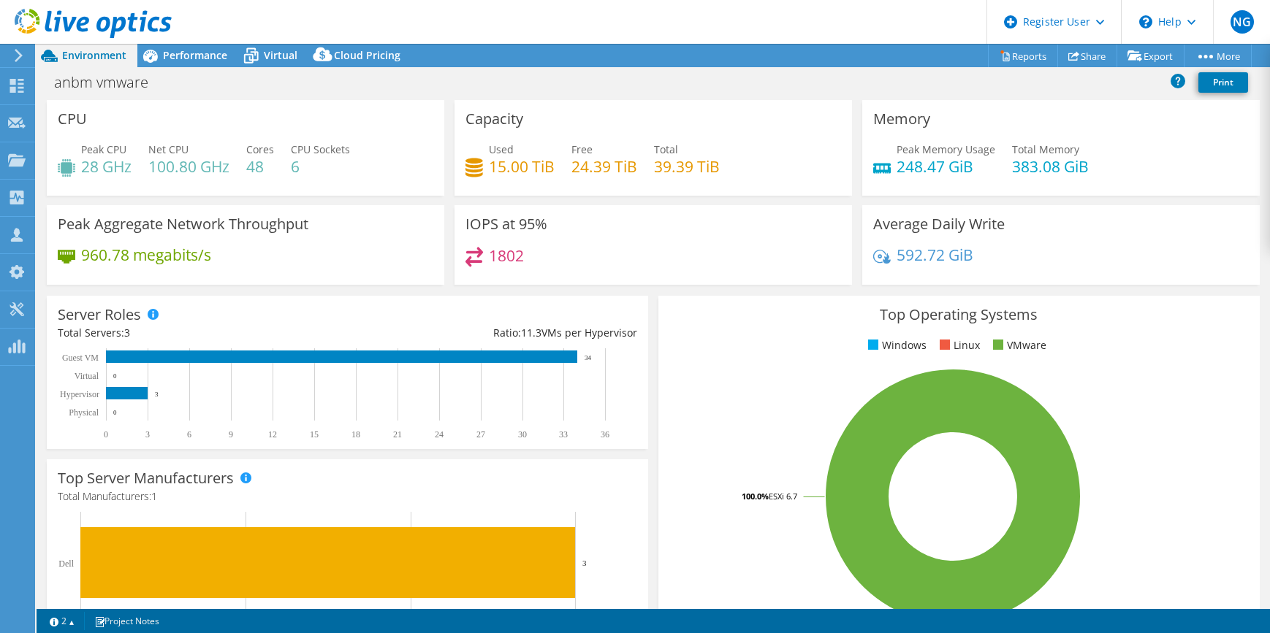
select select "USD"
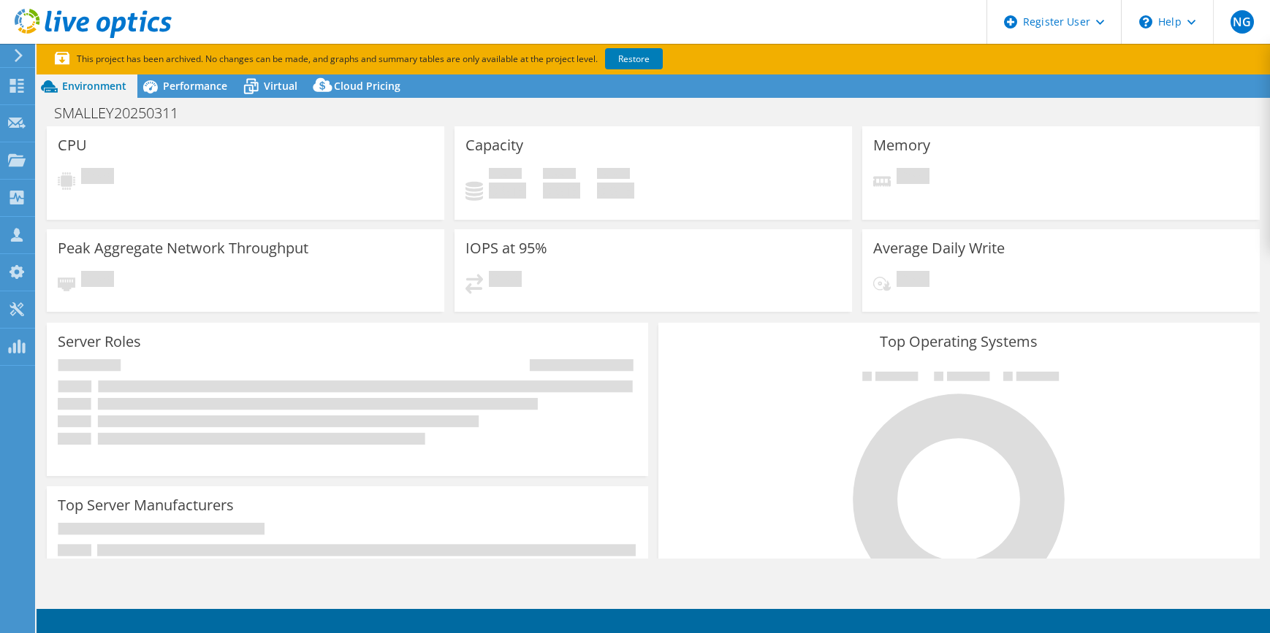
select select "USEast"
select select "USD"
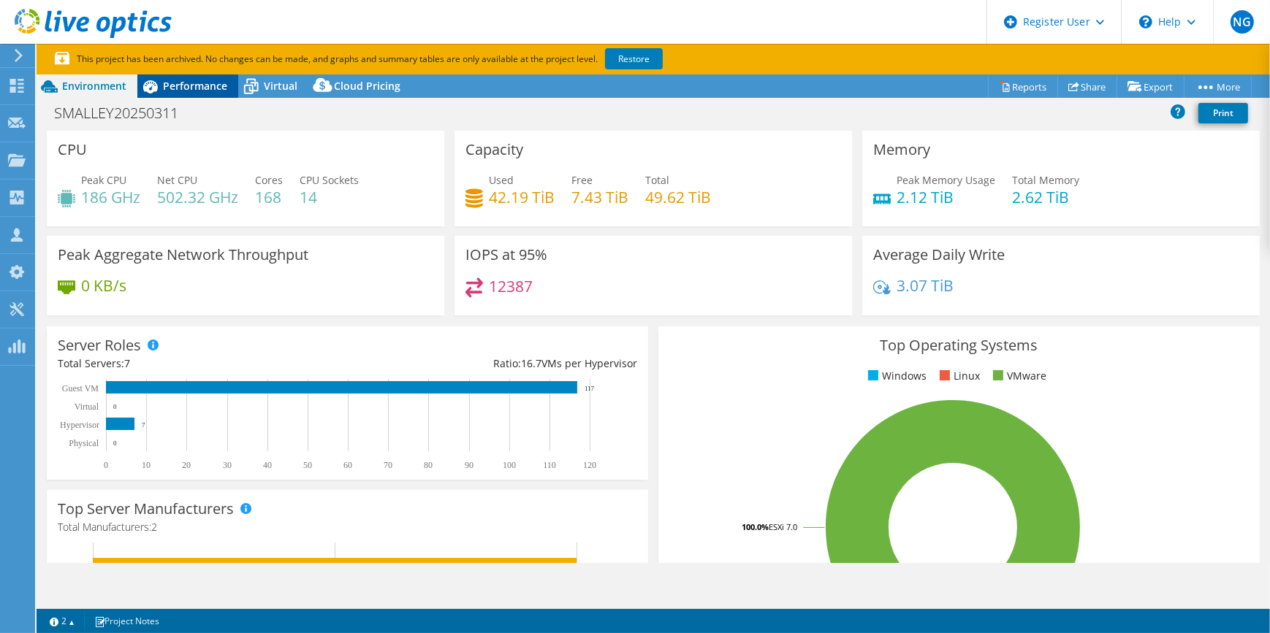
click at [172, 85] on span "Performance" at bounding box center [195, 86] width 64 height 14
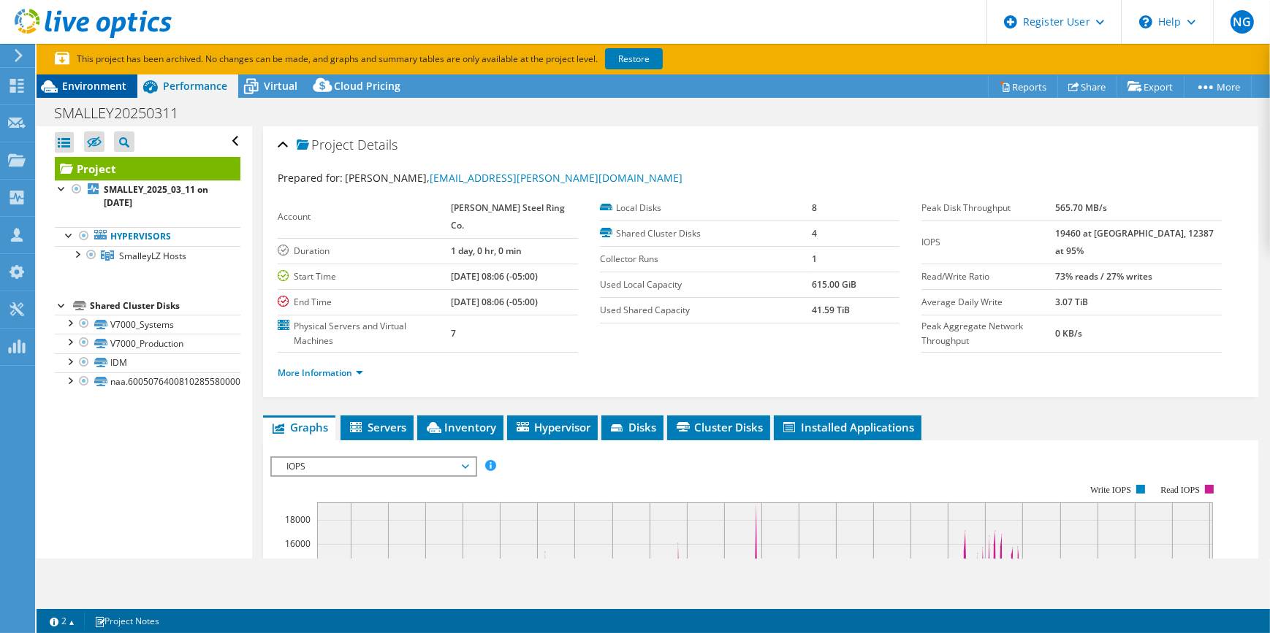
click at [118, 89] on span "Environment" at bounding box center [94, 86] width 64 height 14
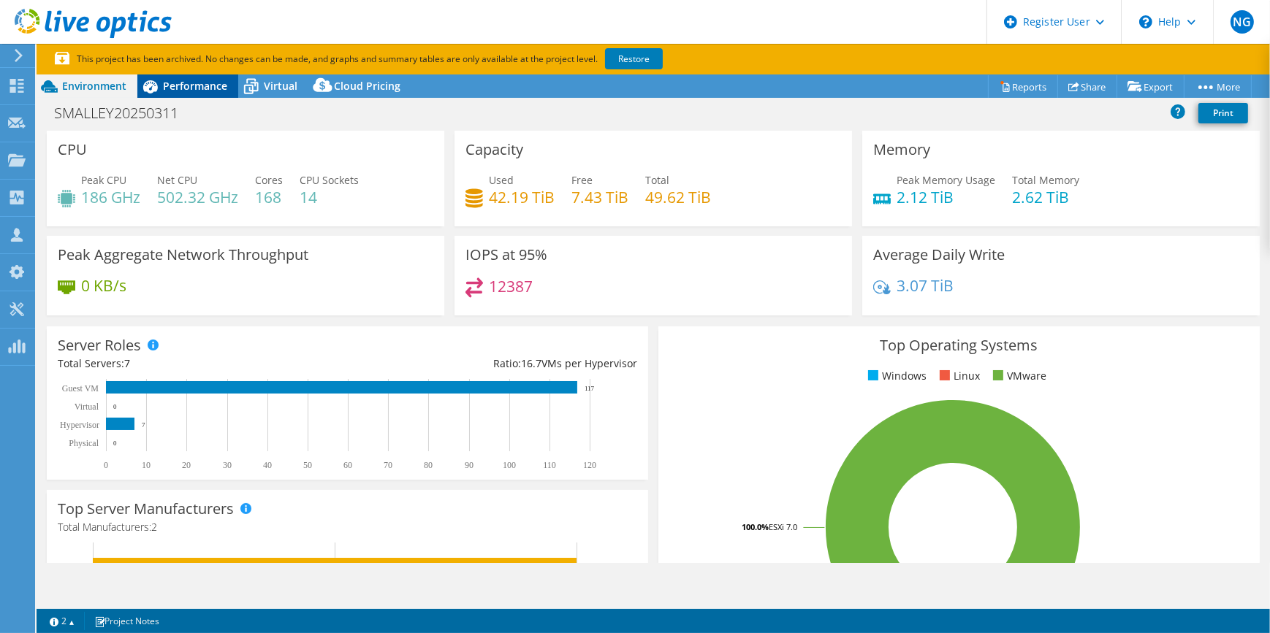
click at [210, 94] on div "Performance" at bounding box center [187, 86] width 101 height 23
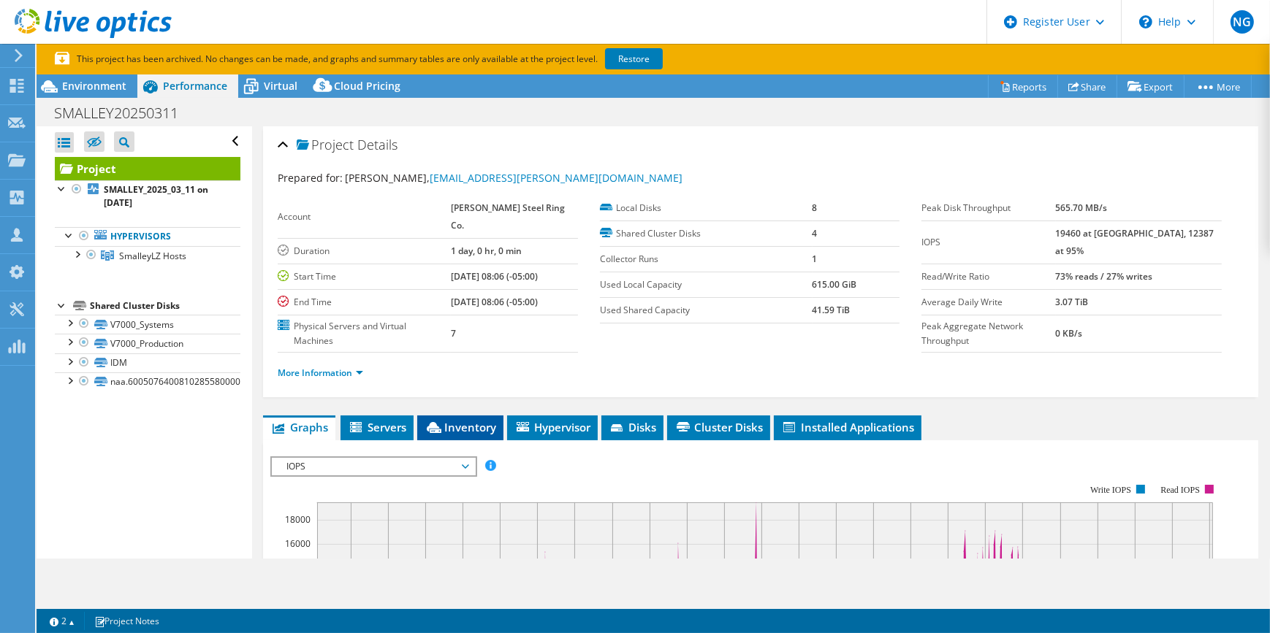
click at [458, 420] on span "Inventory" at bounding box center [460, 427] width 72 height 15
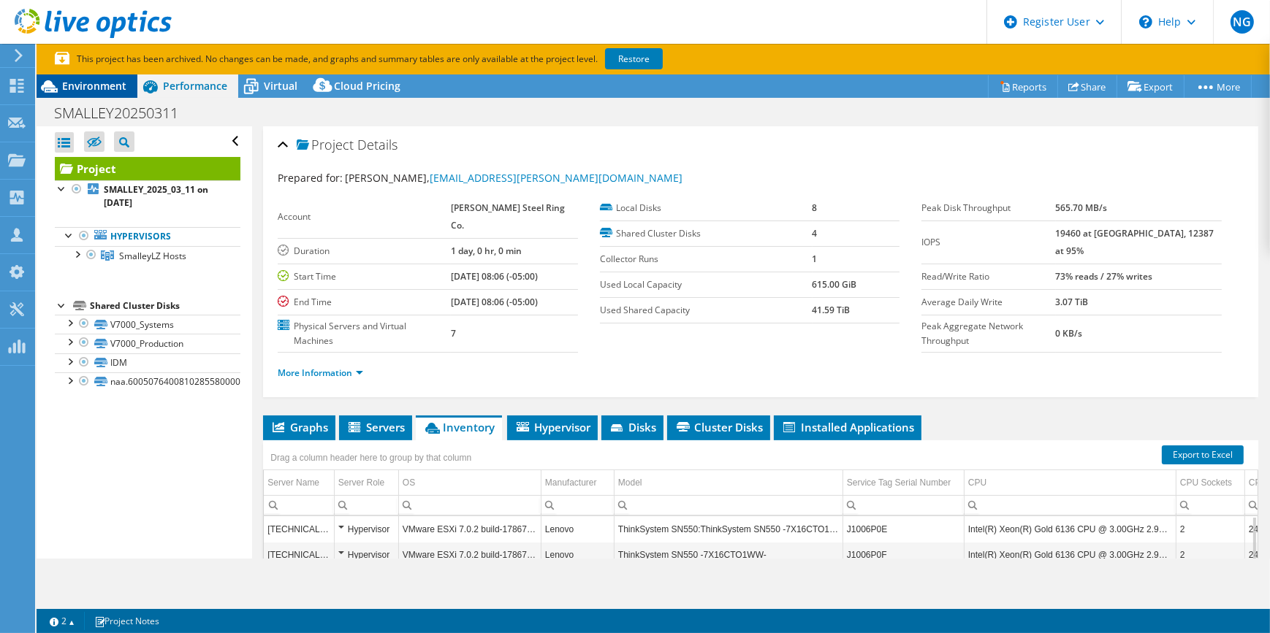
click at [102, 77] on div "Environment" at bounding box center [87, 86] width 101 height 23
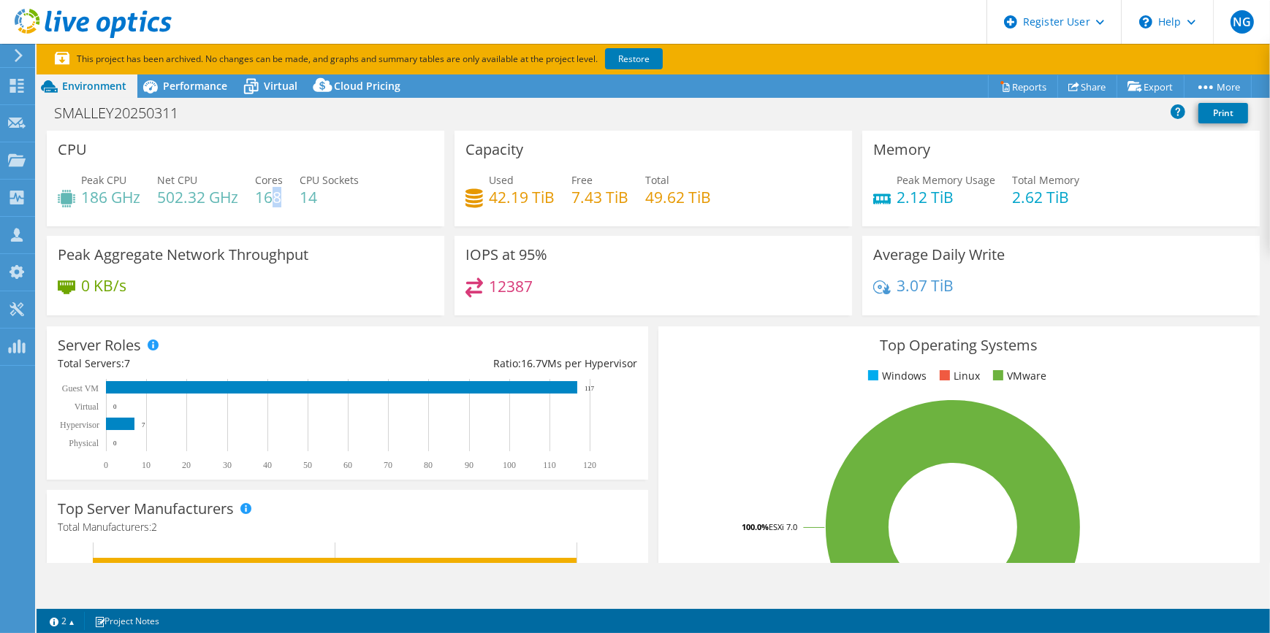
drag, startPoint x: 283, startPoint y: 195, endPoint x: 270, endPoint y: 194, distance: 13.9
click at [270, 194] on h4 "168" at bounding box center [269, 197] width 28 height 16
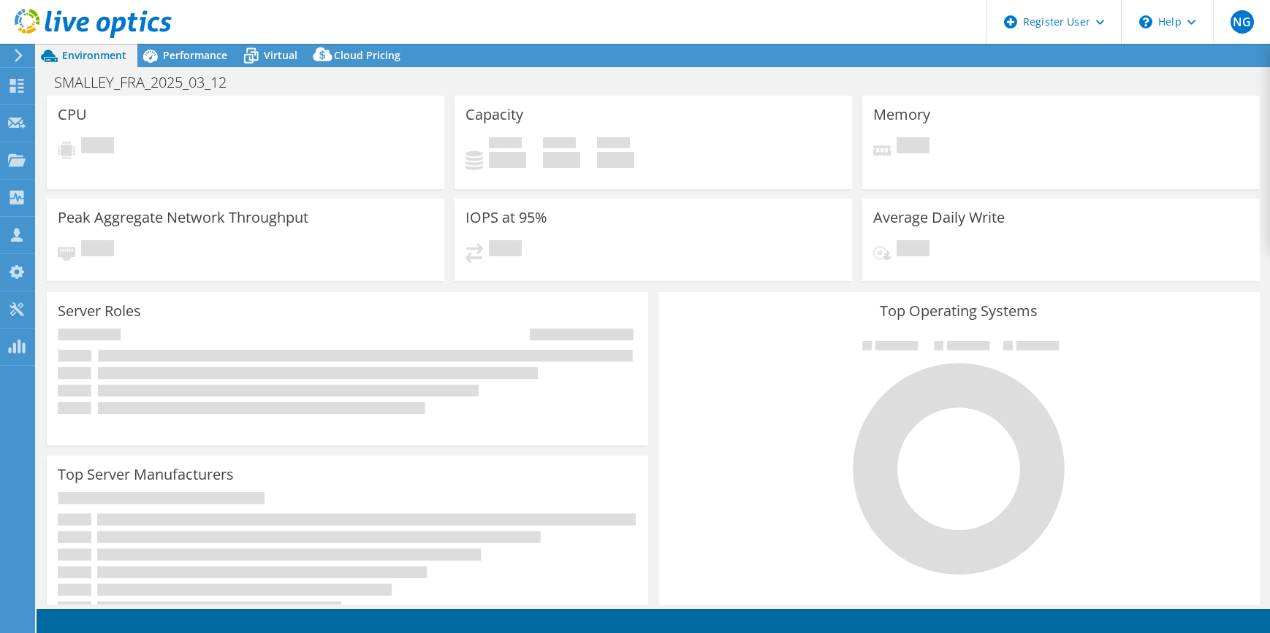
select select "USD"
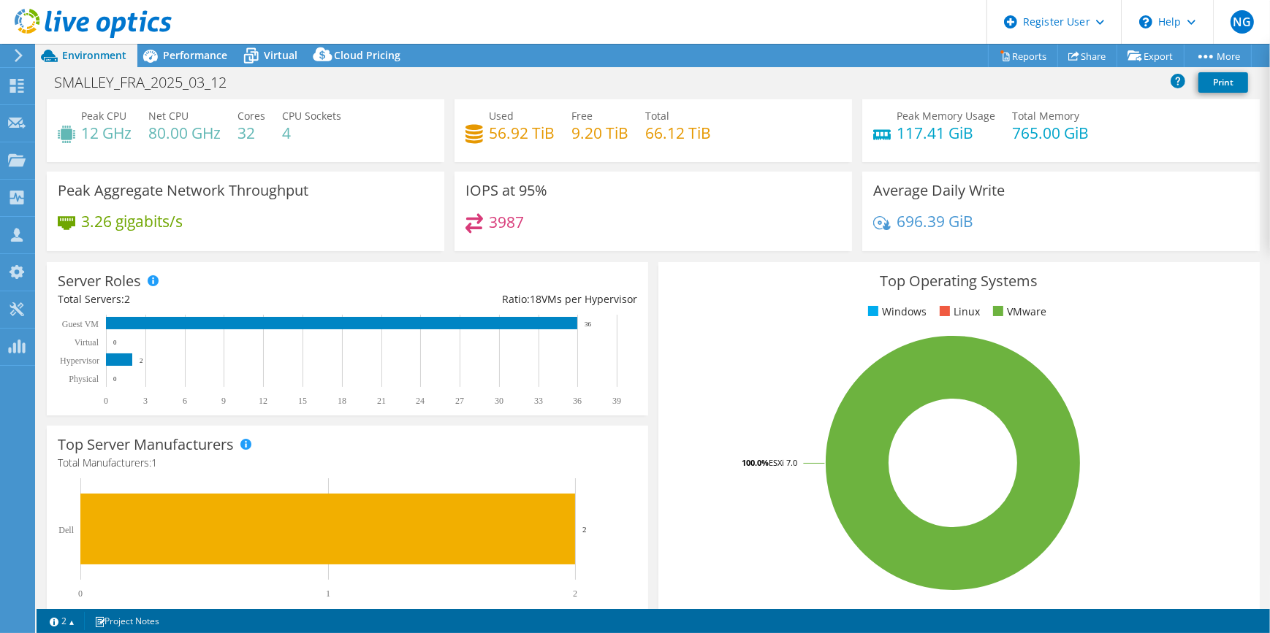
scroll to position [22, 0]
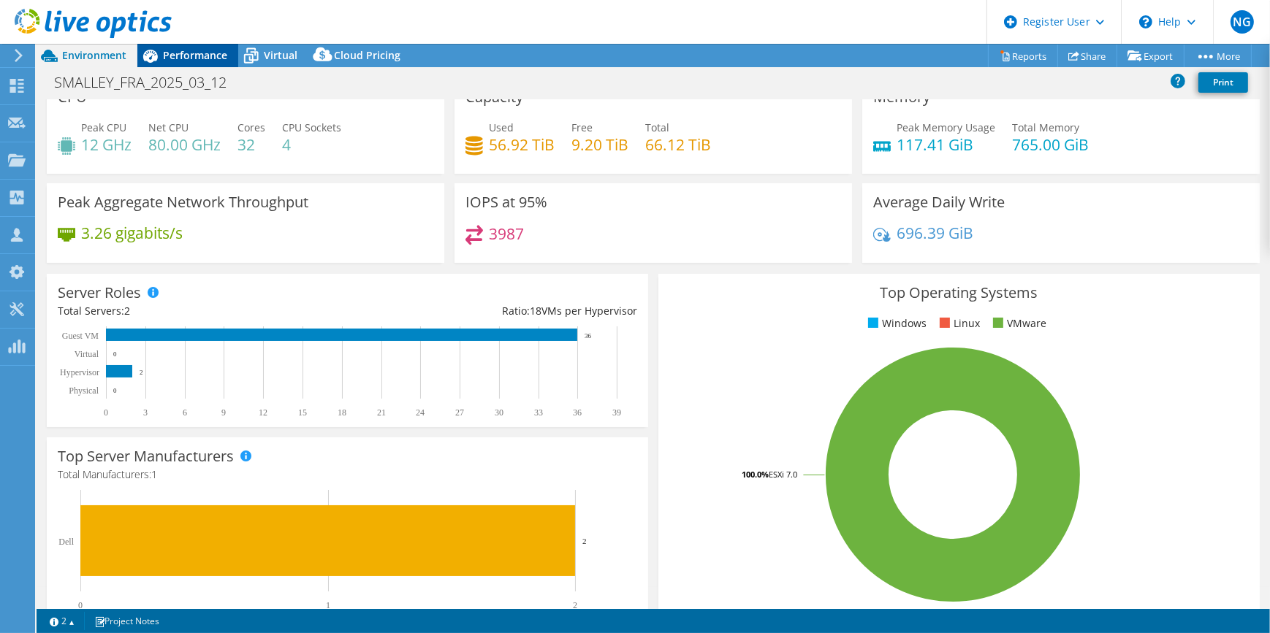
click at [192, 50] on span "Performance" at bounding box center [195, 55] width 64 height 14
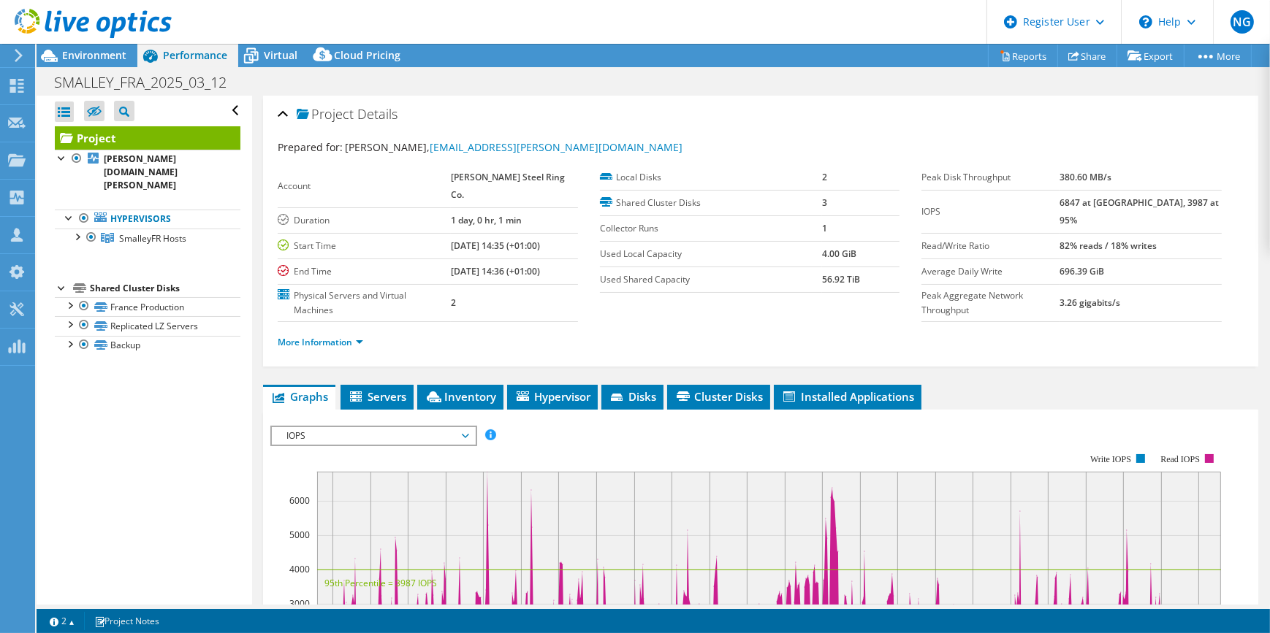
scroll to position [0, 0]
click at [461, 389] on span "Inventory" at bounding box center [460, 396] width 72 height 15
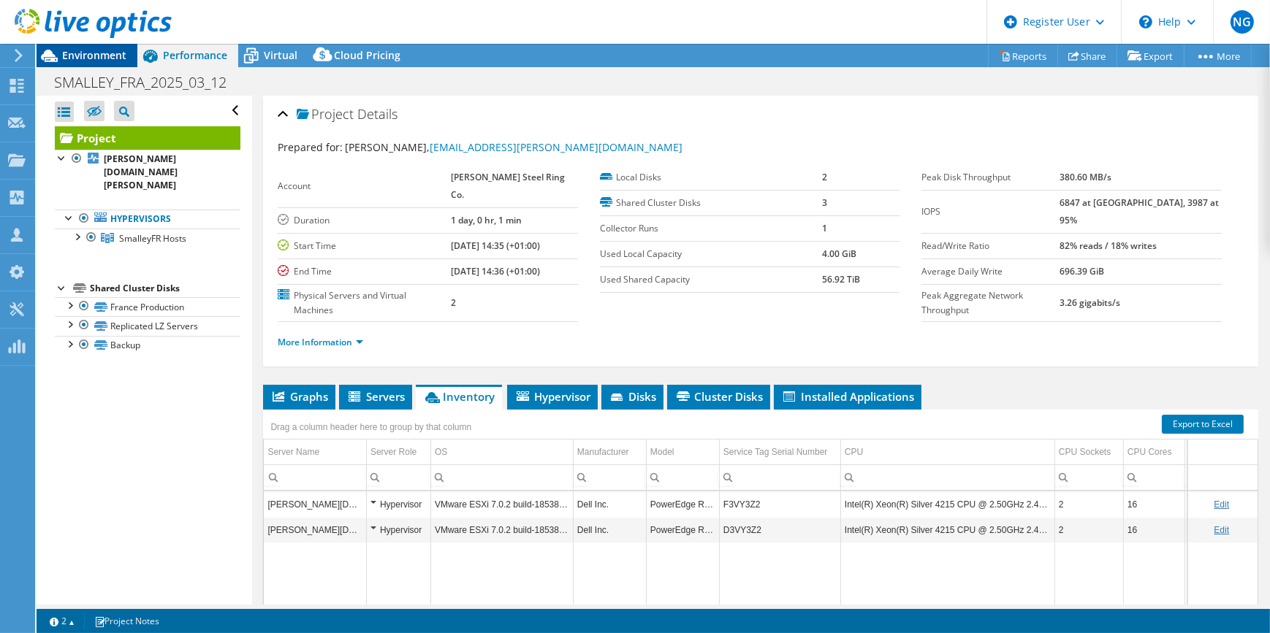
click at [121, 52] on span "Environment" at bounding box center [94, 55] width 64 height 14
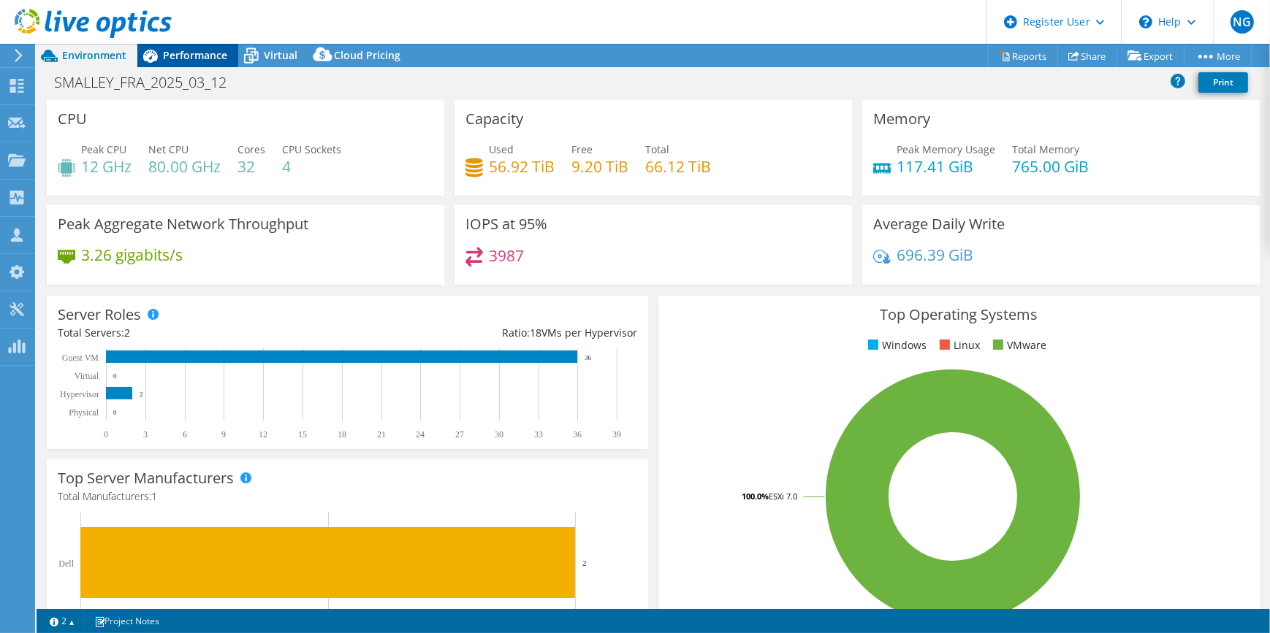
click at [204, 58] on span "Performance" at bounding box center [195, 55] width 64 height 14
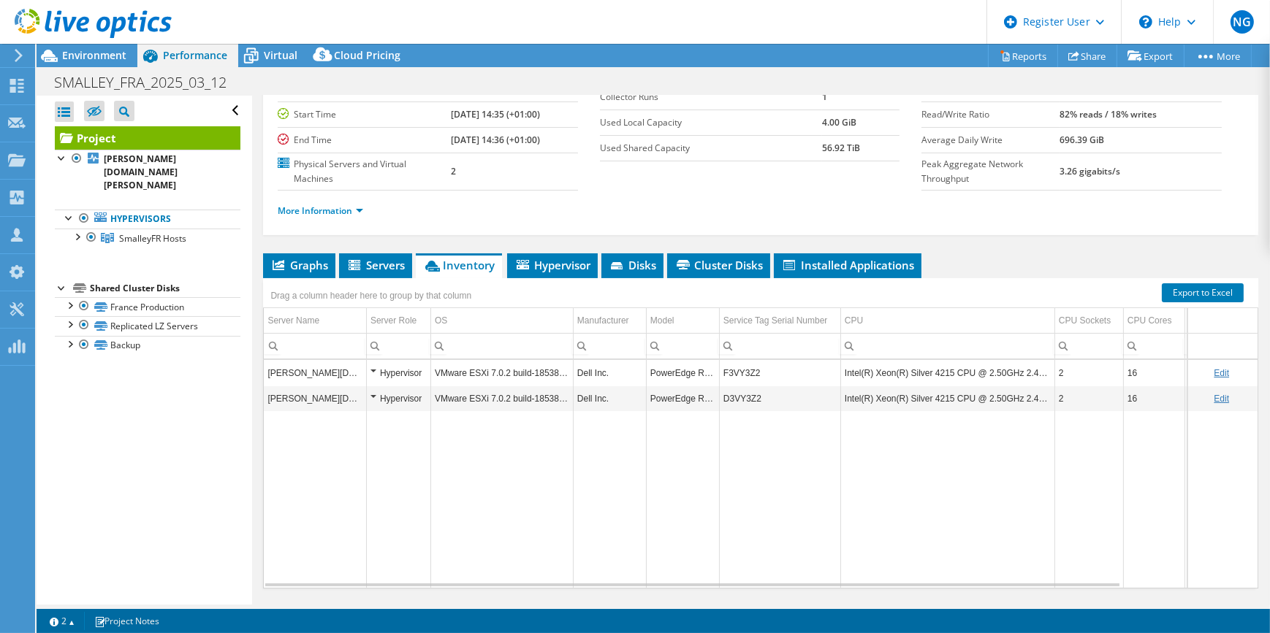
scroll to position [139, 0]
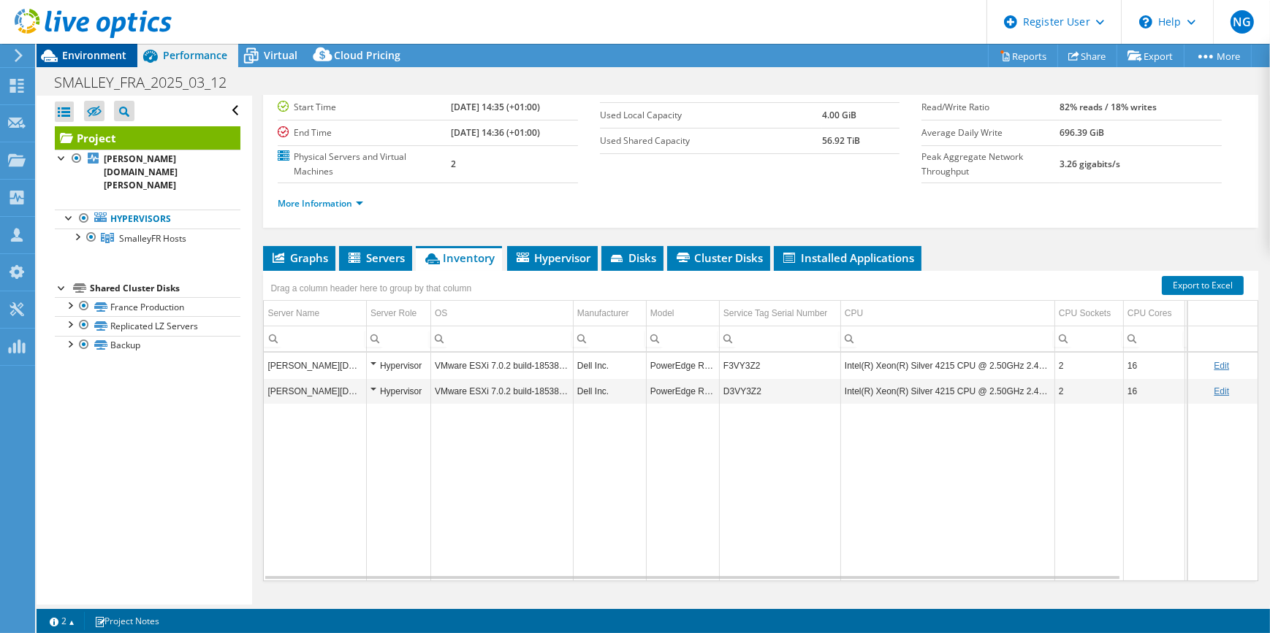
click at [96, 56] on span "Environment" at bounding box center [94, 55] width 64 height 14
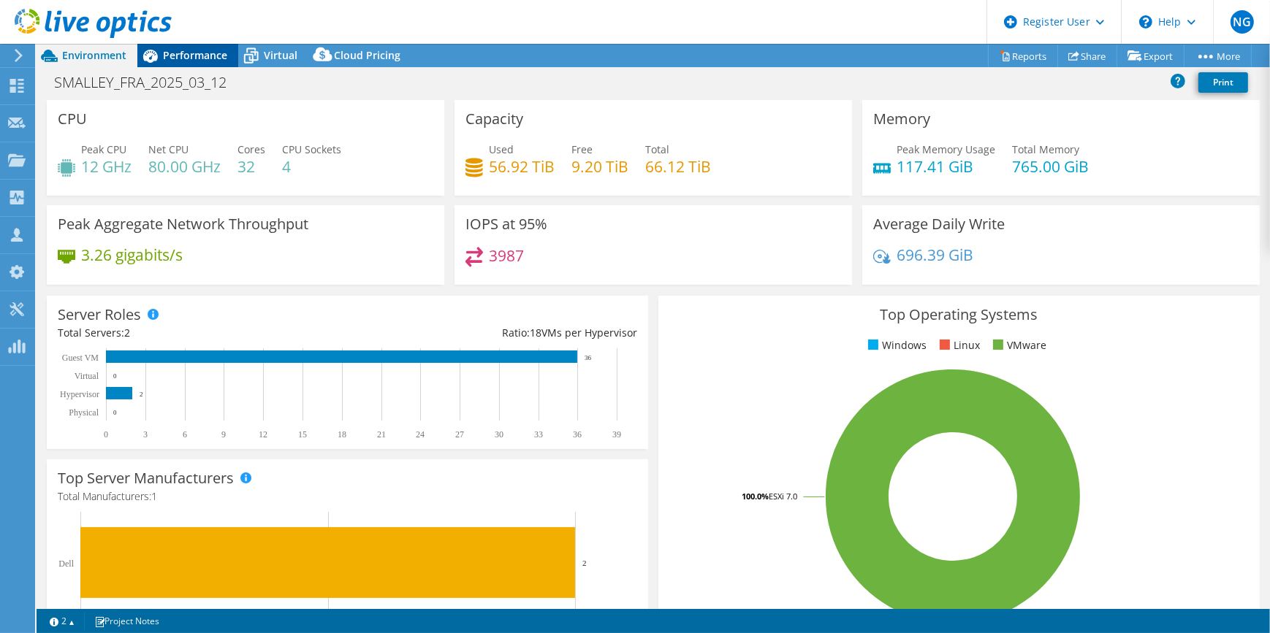
click at [200, 57] on span "Performance" at bounding box center [195, 55] width 64 height 14
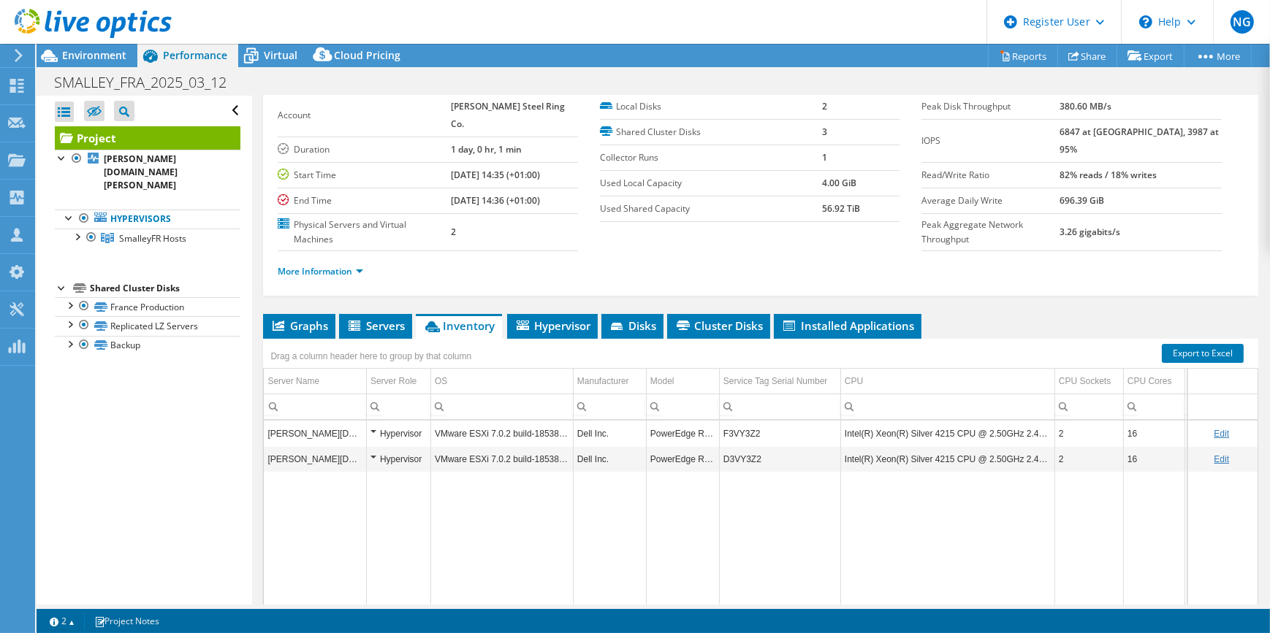
scroll to position [0, 0]
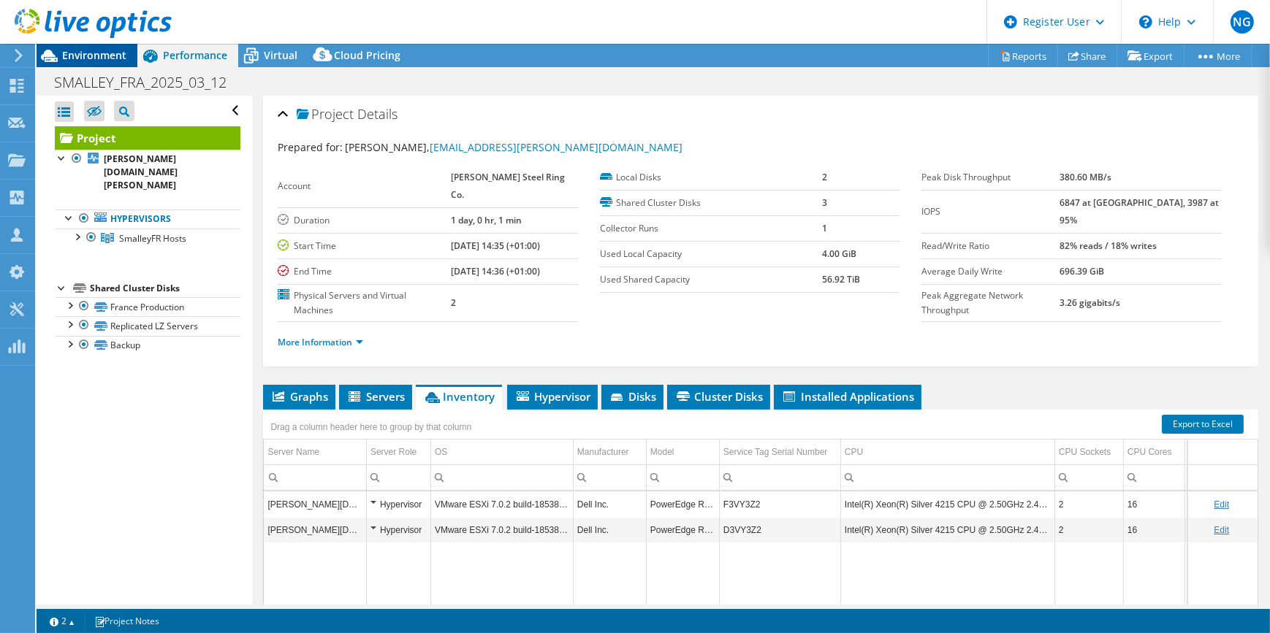
click at [116, 65] on div "Environment" at bounding box center [87, 55] width 101 height 23
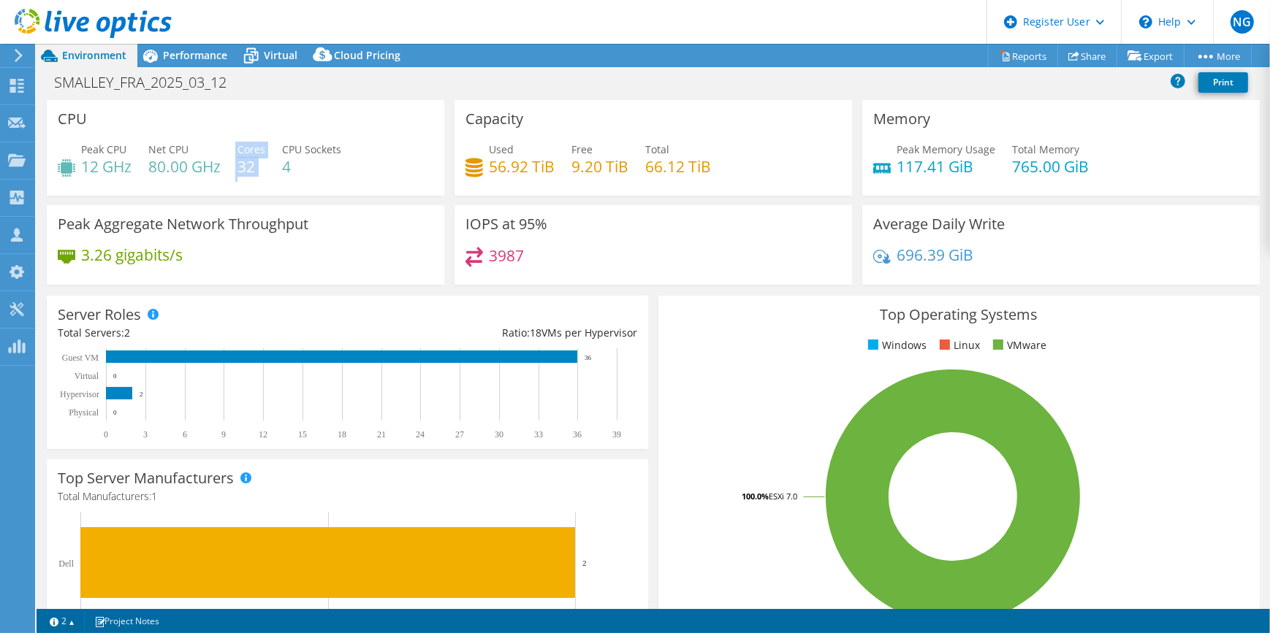
drag, startPoint x: 237, startPoint y: 166, endPoint x: 268, endPoint y: 167, distance: 31.4
click at [268, 167] on div "Peak CPU 12 GHz Net CPU 80.00 GHz Cores 32 CPU Sockets 4" at bounding box center [246, 165] width 376 height 47
click at [262, 171] on h4 "32" at bounding box center [251, 167] width 28 height 16
drag, startPoint x: 256, startPoint y: 170, endPoint x: 240, endPoint y: 165, distance: 16.9
click at [240, 165] on h4 "32" at bounding box center [251, 167] width 28 height 16
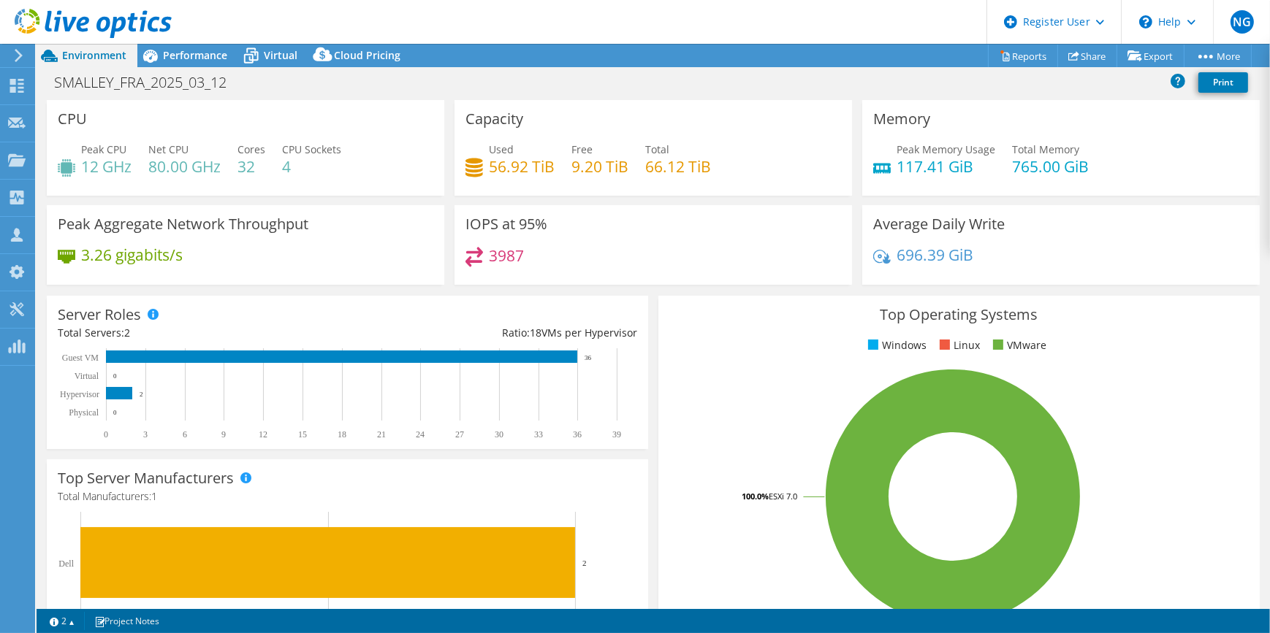
drag, startPoint x: 240, startPoint y: 165, endPoint x: 253, endPoint y: 180, distance: 19.2
click at [253, 180] on div "Peak CPU 12 GHz Net CPU 80.00 GHz Cores 32 CPU Sockets 4" at bounding box center [246, 165] width 376 height 47
drag, startPoint x: 259, startPoint y: 167, endPoint x: 232, endPoint y: 161, distance: 27.1
click at [232, 161] on div "Peak CPU 12 GHz Net CPU 80.00 GHz Cores 32 CPU Sockets 4" at bounding box center [246, 165] width 376 height 47
drag, startPoint x: 232, startPoint y: 161, endPoint x: 243, endPoint y: 166, distance: 12.1
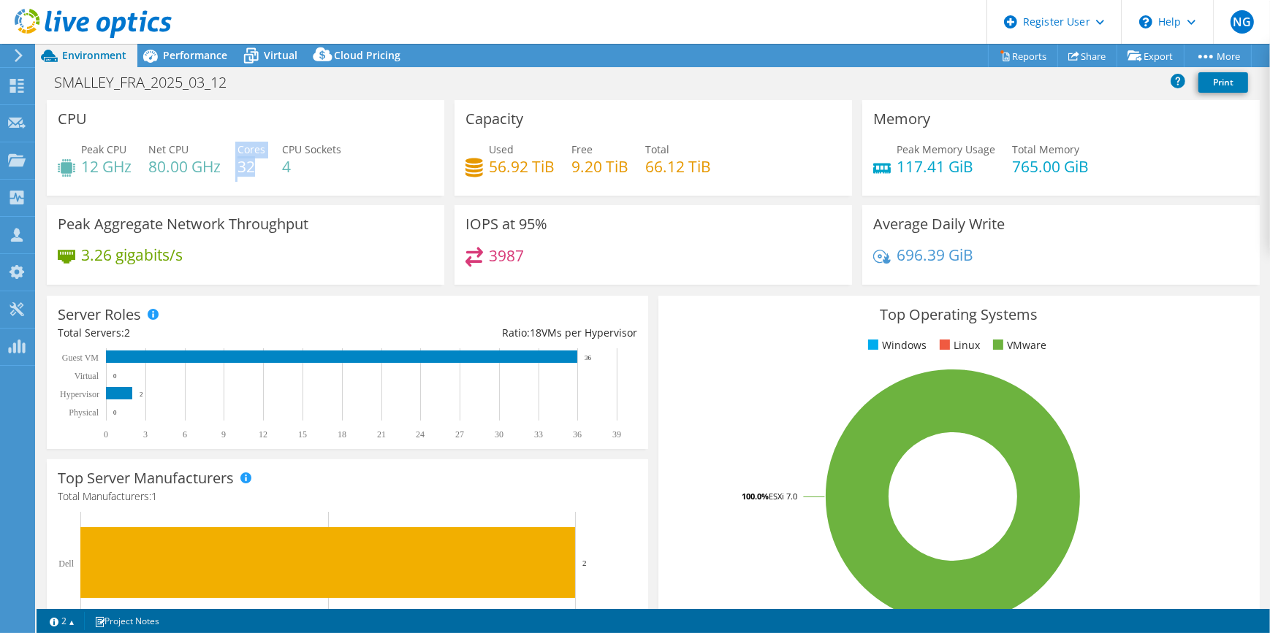
click at [243, 166] on h4 "32" at bounding box center [251, 167] width 28 height 16
drag, startPoint x: 253, startPoint y: 168, endPoint x: 242, endPoint y: 165, distance: 11.3
click at [242, 165] on h4 "32" at bounding box center [251, 167] width 28 height 16
click at [244, 166] on h4 "32" at bounding box center [251, 167] width 28 height 16
drag, startPoint x: 256, startPoint y: 166, endPoint x: 243, endPoint y: 163, distance: 13.5
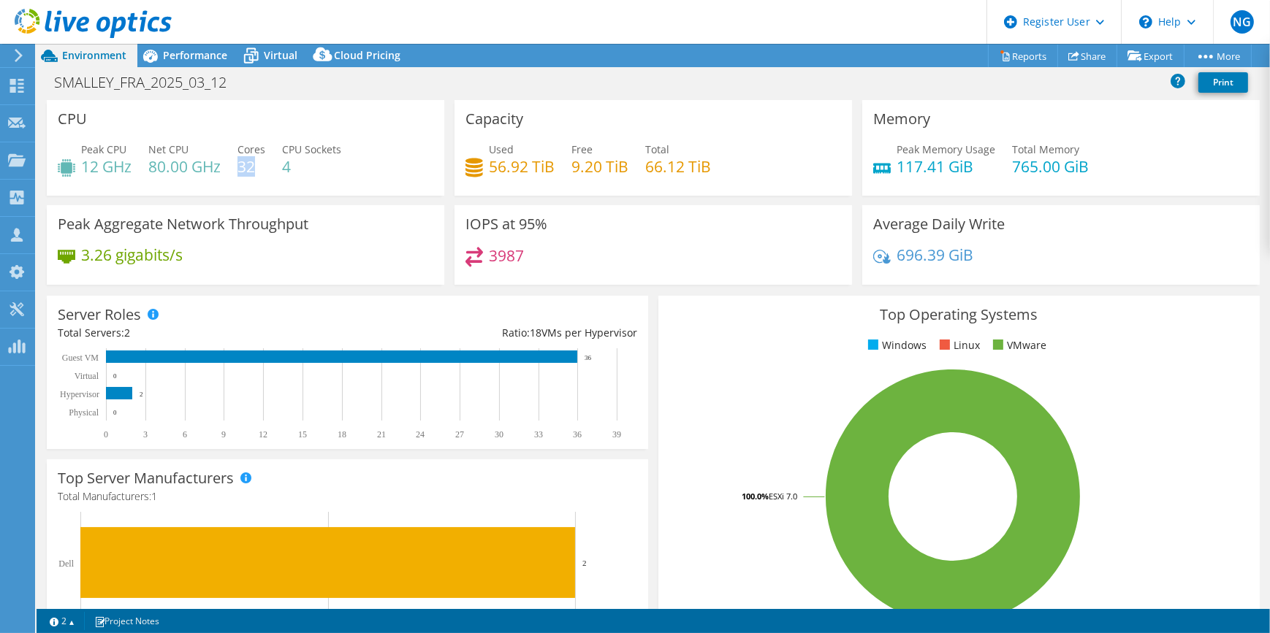
click at [243, 163] on h4 "32" at bounding box center [251, 167] width 28 height 16
drag, startPoint x: 243, startPoint y: 163, endPoint x: 439, endPoint y: 95, distance: 207.9
click at [439, 95] on div "SMALLEY_FRA_2025_03_12 Print" at bounding box center [653, 84] width 1233 height 31
